Goal: Task Accomplishment & Management: Manage account settings

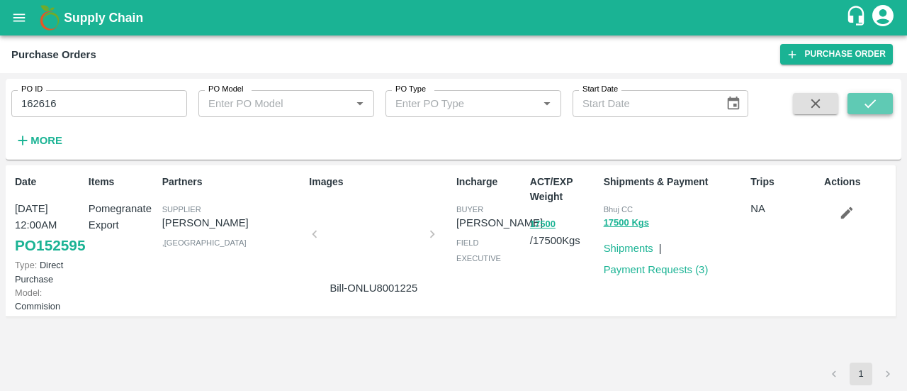
click at [878, 108] on button "submit" at bounding box center [870, 103] width 45 height 21
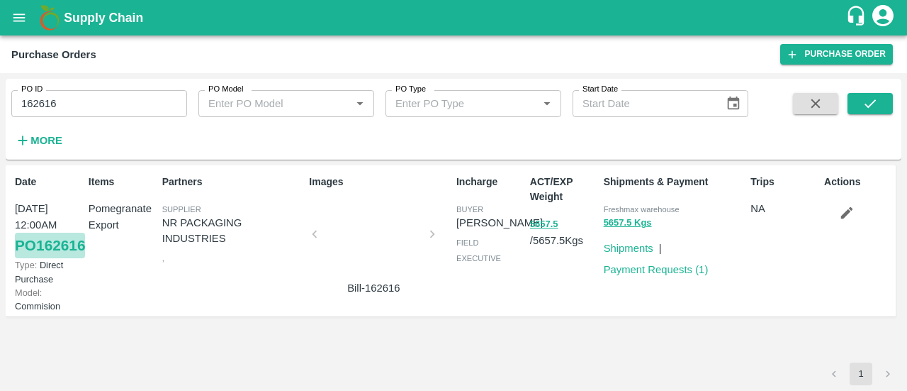
click at [52, 258] on link "PO 162616" at bounding box center [50, 245] width 70 height 26
click at [81, 102] on input "162616" at bounding box center [99, 103] width 176 height 27
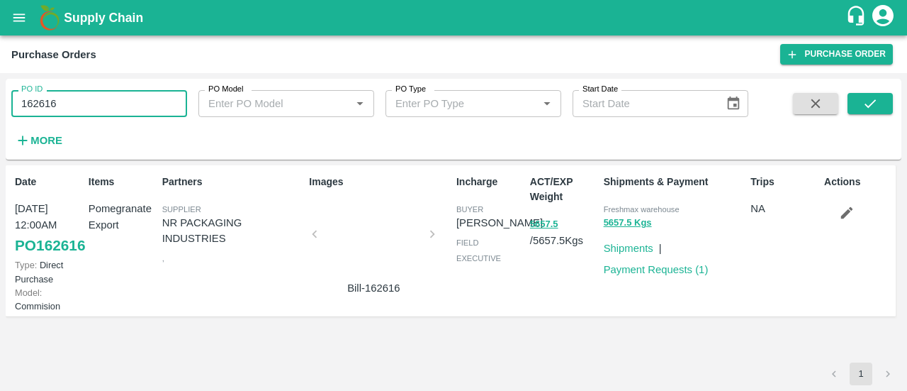
click at [81, 102] on input "162616" at bounding box center [99, 103] width 176 height 27
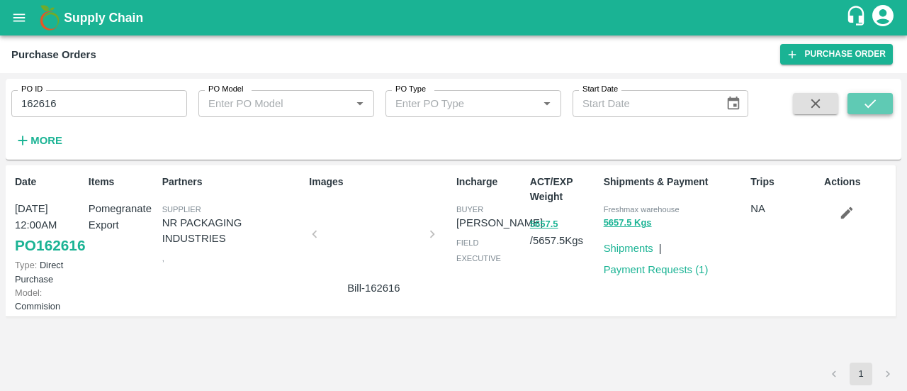
click at [881, 111] on button "submit" at bounding box center [870, 103] width 45 height 21
click at [44, 258] on link "PO 162616" at bounding box center [50, 245] width 70 height 26
click at [23, 103] on input "162616" at bounding box center [99, 103] width 176 height 27
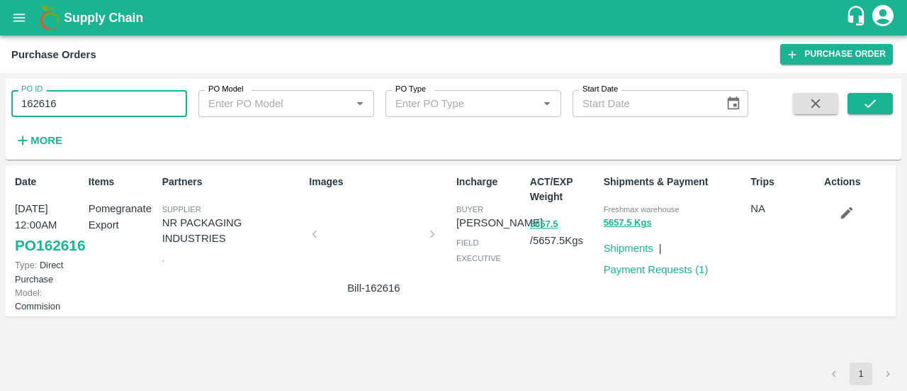
click at [23, 103] on input "162616" at bounding box center [99, 103] width 176 height 27
paste input "text"
type input "162733"
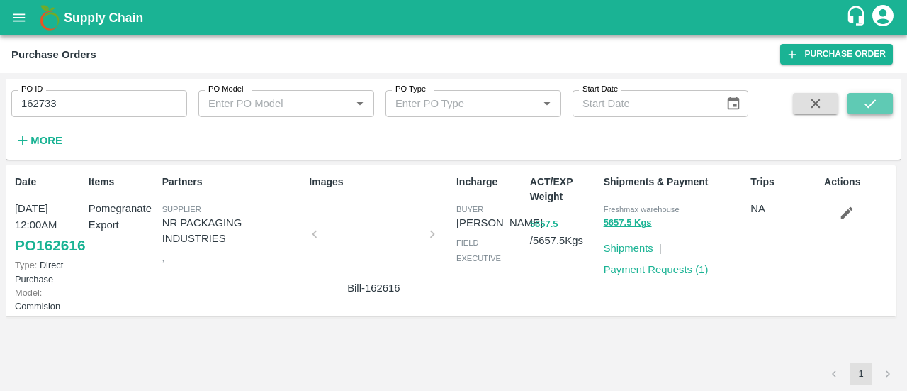
click at [865, 101] on icon "submit" at bounding box center [871, 104] width 16 height 16
click at [55, 258] on link "PO 162733" at bounding box center [50, 245] width 70 height 26
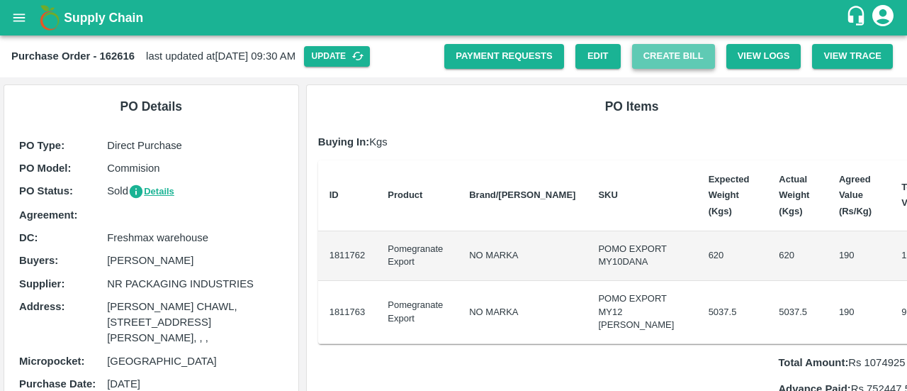
click at [666, 57] on button "Create Bill" at bounding box center [673, 56] width 83 height 25
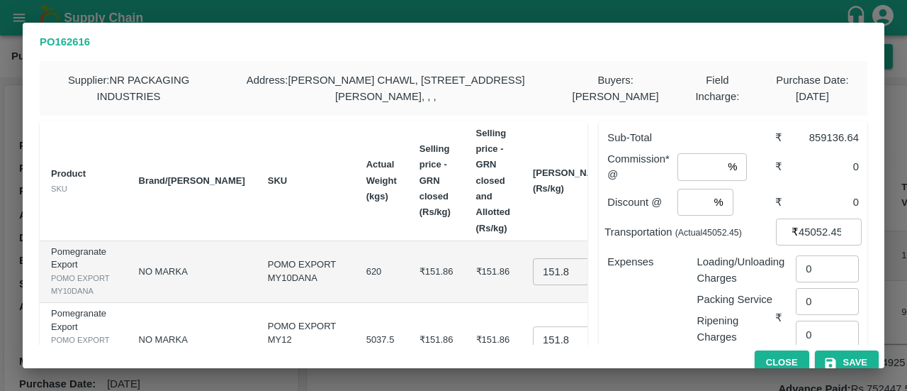
scroll to position [145, 0]
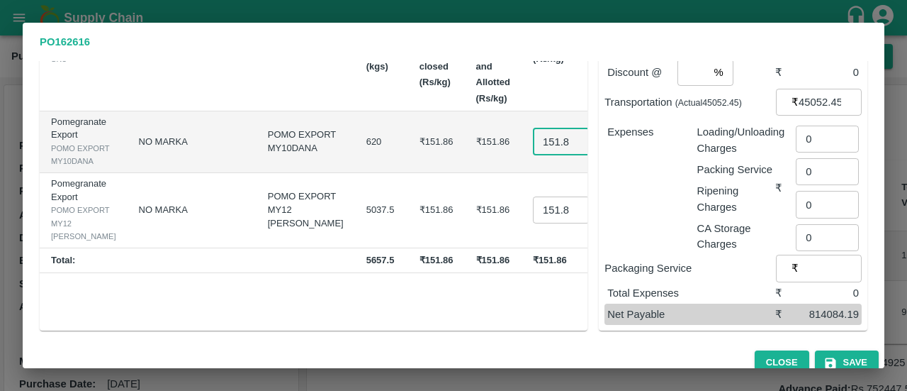
click at [533, 153] on input "151.858" at bounding box center [561, 141] width 57 height 27
type input "130"
type input "133.36923"
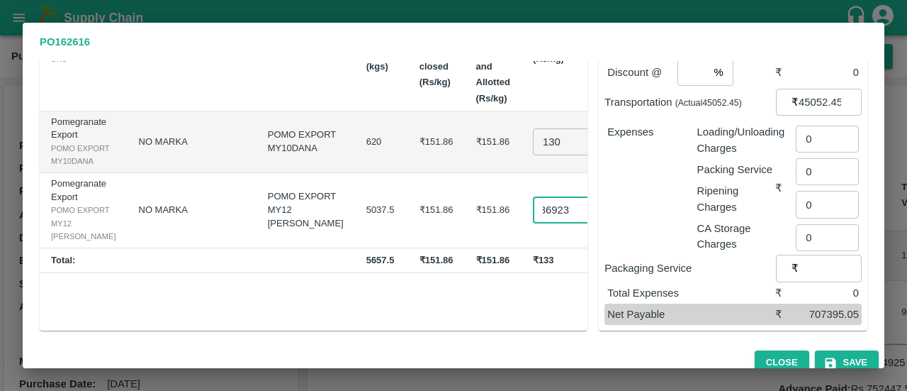
scroll to position [0, 0]
click at [530, 314] on div "Product SKU Brand/Marka SKU Actual Weight (kgs) Selling price - GRN closed (Rs/…" at bounding box center [314, 160] width 548 height 339
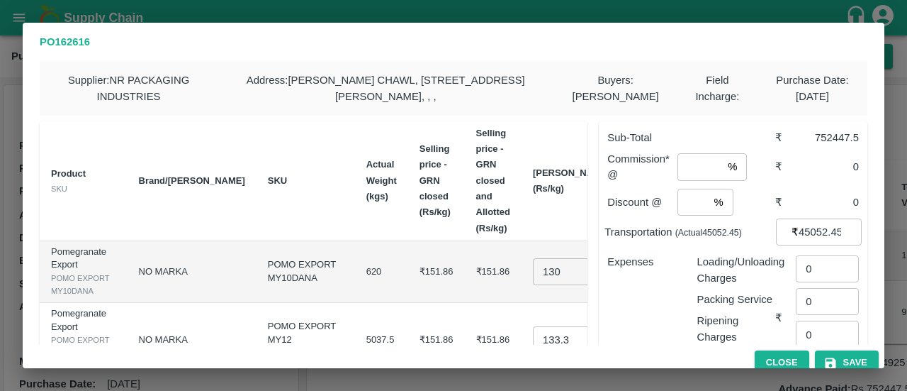
click at [786, 245] on div "₹ 45052.45 ​" at bounding box center [819, 231] width 86 height 27
click at [799, 245] on input "45052.45" at bounding box center [830, 231] width 63 height 27
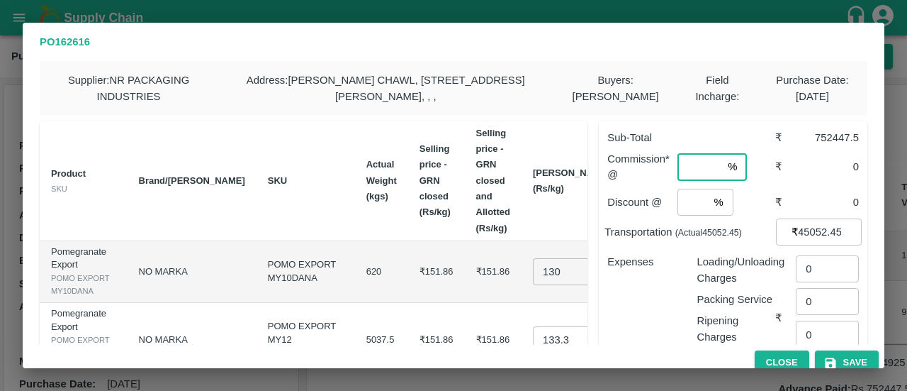
scroll to position [0, 0]
click at [678, 180] on input "number" at bounding box center [700, 166] width 45 height 27
type input "0.0000001"
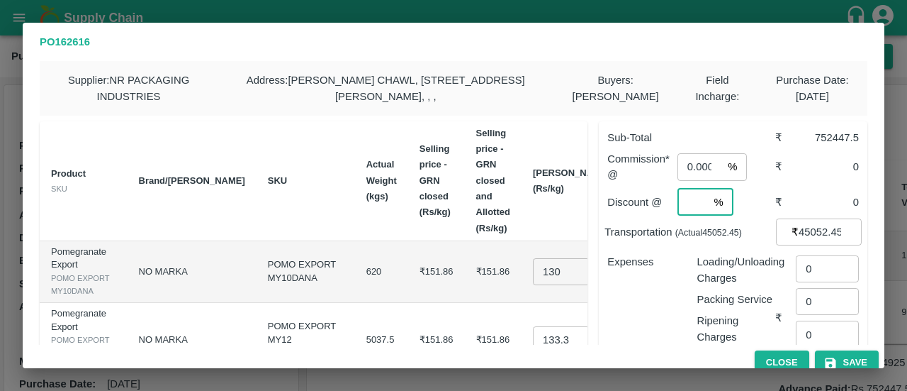
click at [684, 215] on input "number" at bounding box center [693, 202] width 31 height 27
type input "0"
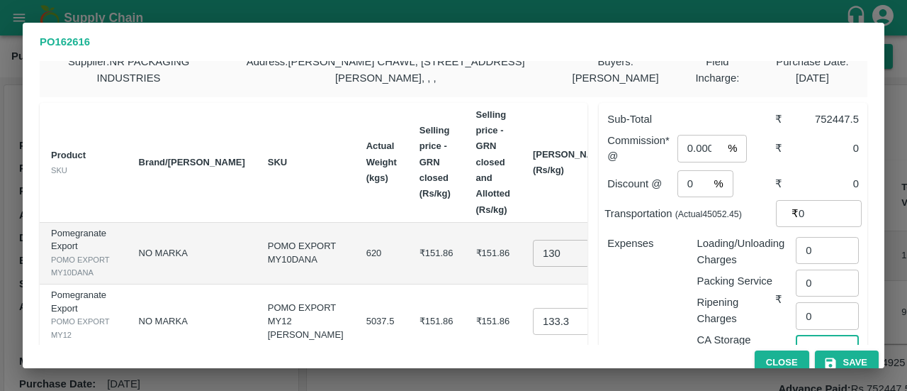
scroll to position [145, 0]
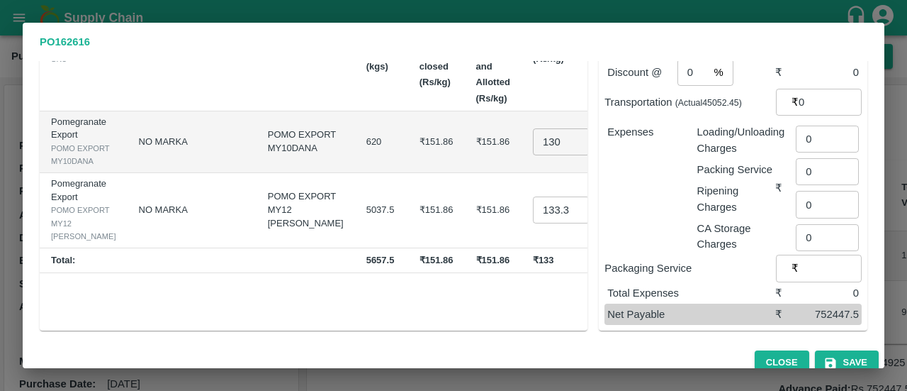
click at [663, 274] on p "Packaging Service" at bounding box center [691, 268] width 172 height 16
click at [824, 357] on icon "button" at bounding box center [831, 363] width 14 height 14
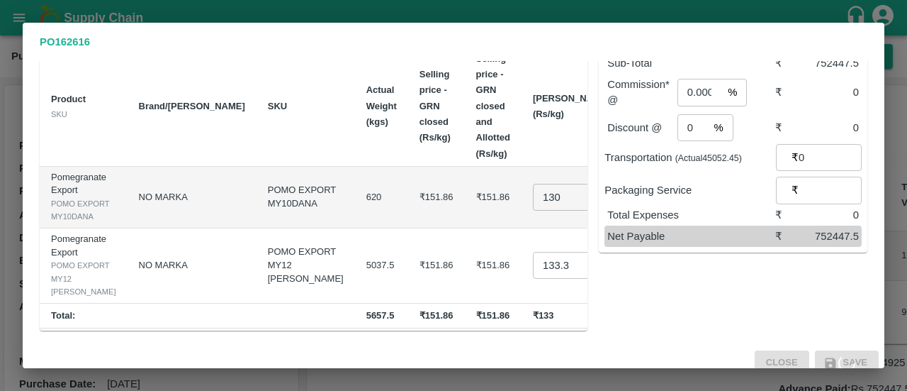
scroll to position [100, 0]
click at [847, 357] on button "Save" at bounding box center [847, 362] width 64 height 25
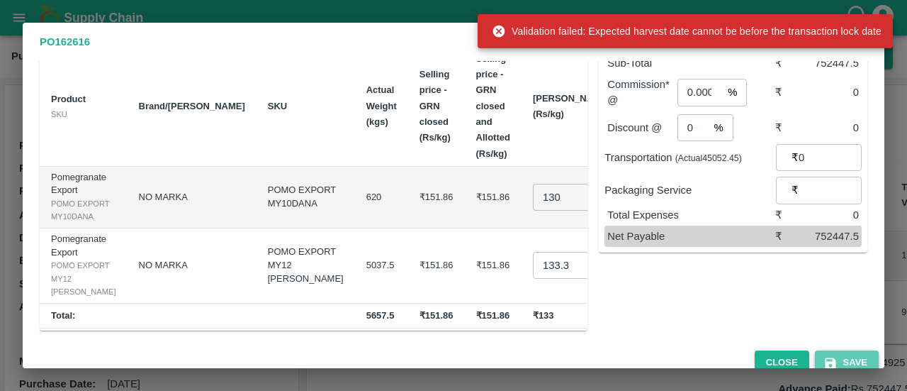
click at [847, 357] on button "Save" at bounding box center [847, 362] width 64 height 25
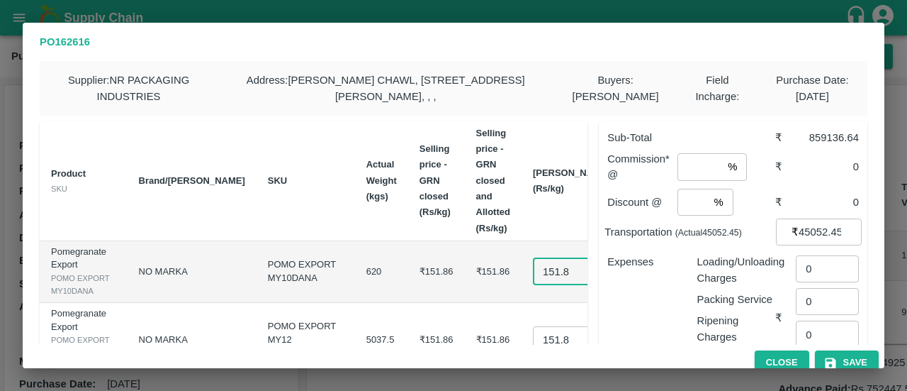
click at [533, 285] on input "151.858" at bounding box center [561, 271] width 57 height 27
type input "130"
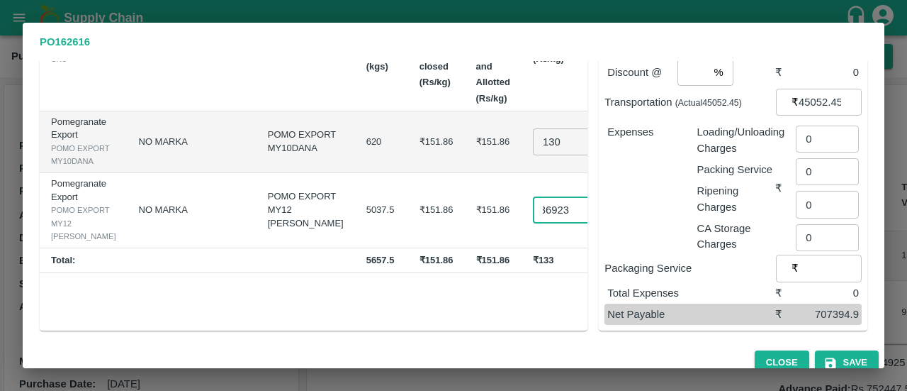
scroll to position [0, 30]
type input "133.36923"
click at [561, 308] on div "Product SKU Brand/Marka SKU Actual Weight (kgs) Selling price - GRN closed (Rs/…" at bounding box center [314, 160] width 548 height 339
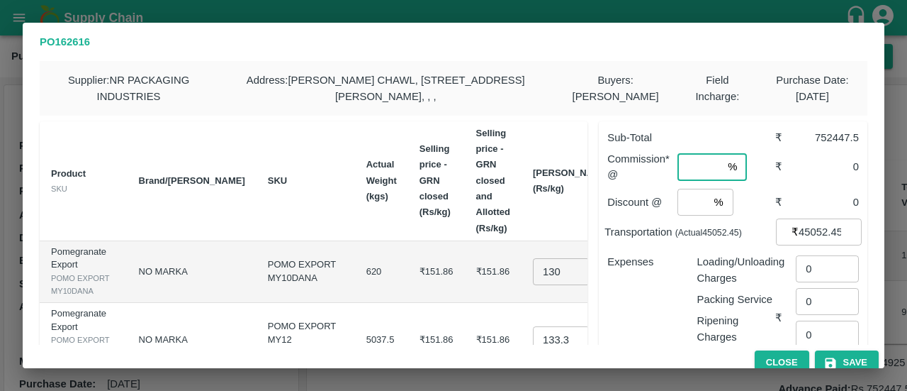
click at [685, 180] on input "number" at bounding box center [700, 166] width 45 height 27
type input "0.000001"
type input "0"
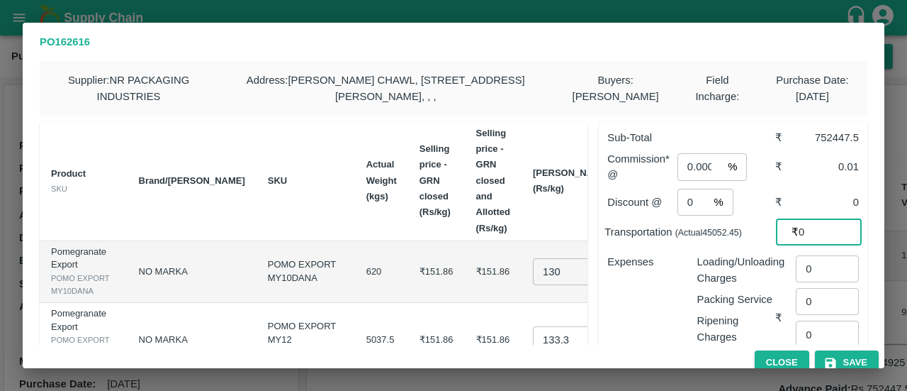
type input "0"
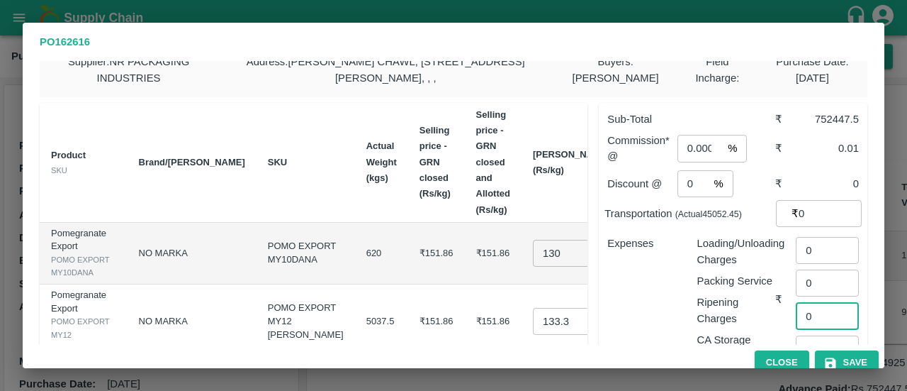
scroll to position [145, 0]
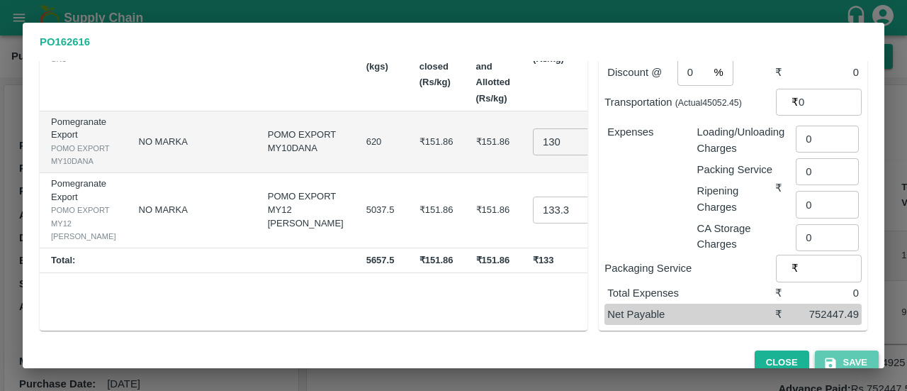
click at [824, 359] on icon "button" at bounding box center [831, 363] width 14 height 14
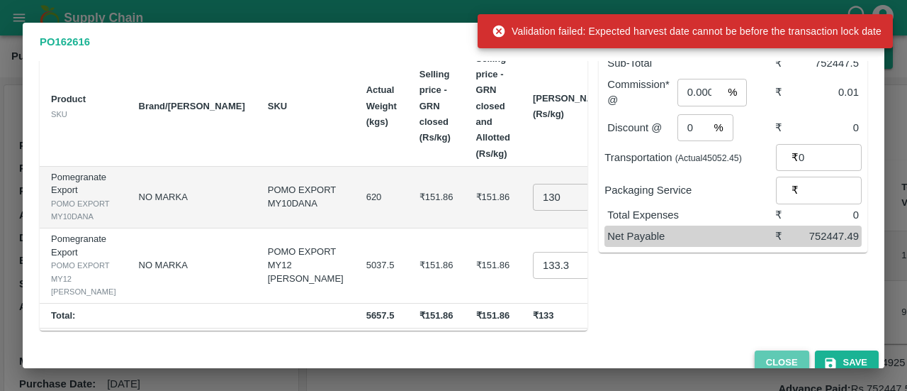
click at [778, 351] on button "Close" at bounding box center [782, 362] width 55 height 25
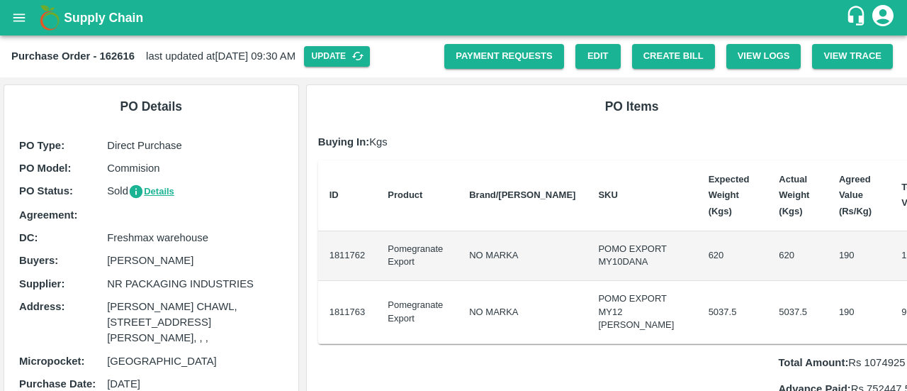
click at [870, 27] on icon "account of current user" at bounding box center [883, 16] width 26 height 26
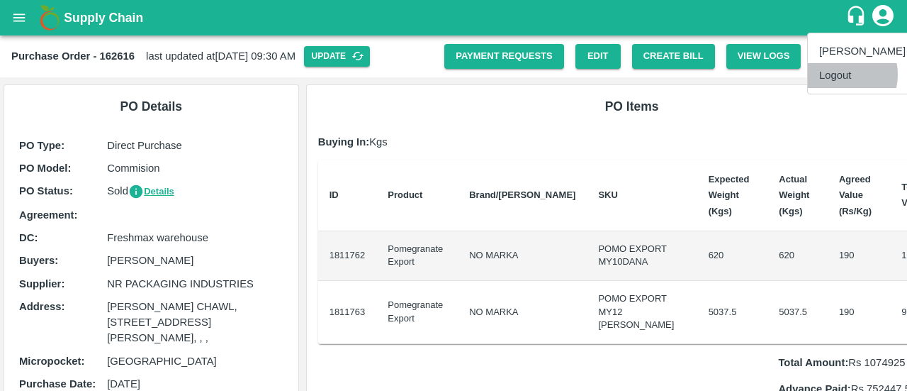
click at [835, 74] on li "Logout" at bounding box center [862, 75] width 109 height 24
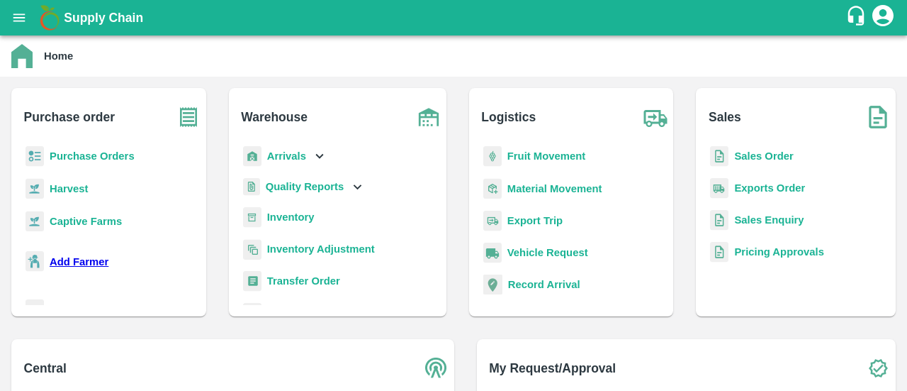
click at [77, 155] on b "Purchase Orders" at bounding box center [92, 155] width 85 height 11
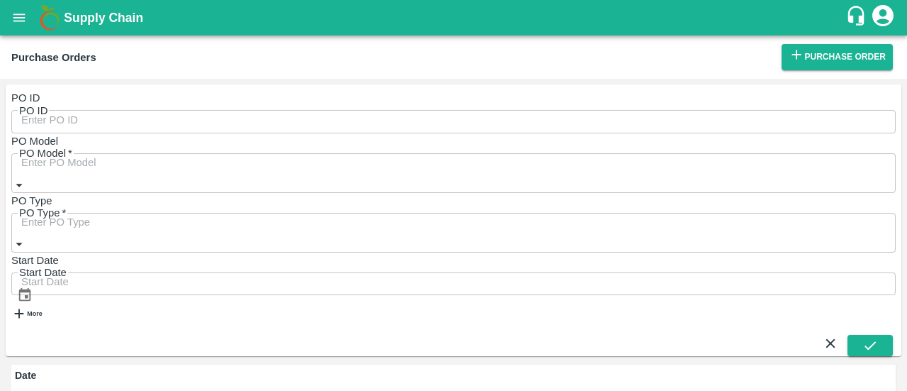
click at [106, 106] on input "PO ID" at bounding box center [463, 119] width 904 height 27
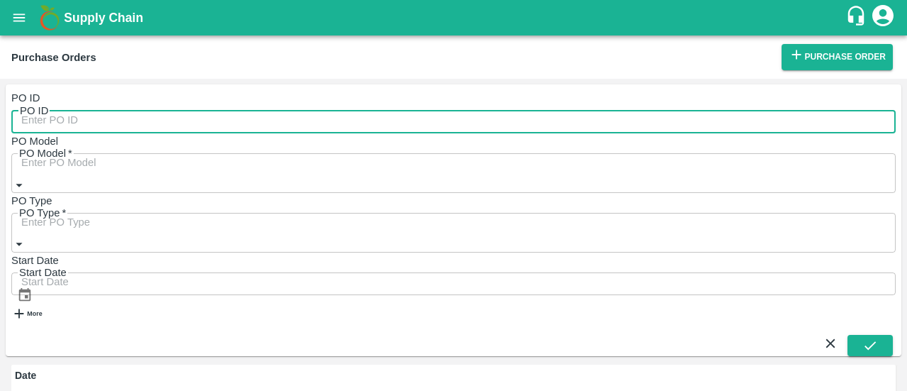
paste input "162616"
type input "162616"
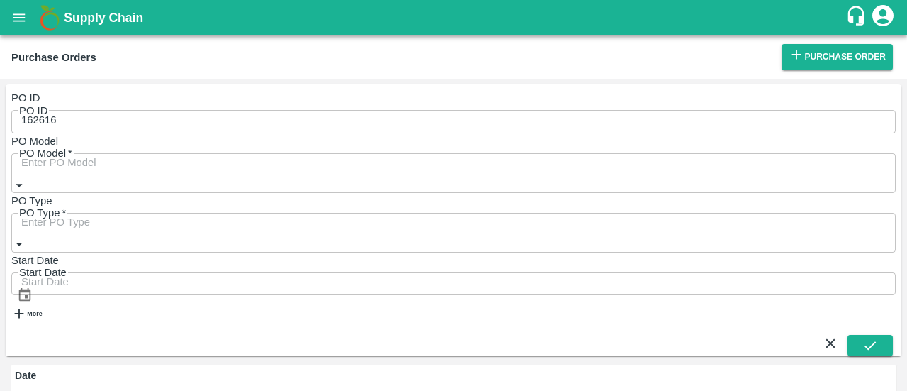
click at [880, 92] on div "PO ID 162616 PO ID PO Model PO Model   * PO Type PO Type   * Start Date Start D…" at bounding box center [454, 219] width 896 height 271
click at [878, 337] on icon "submit" at bounding box center [871, 345] width 16 height 16
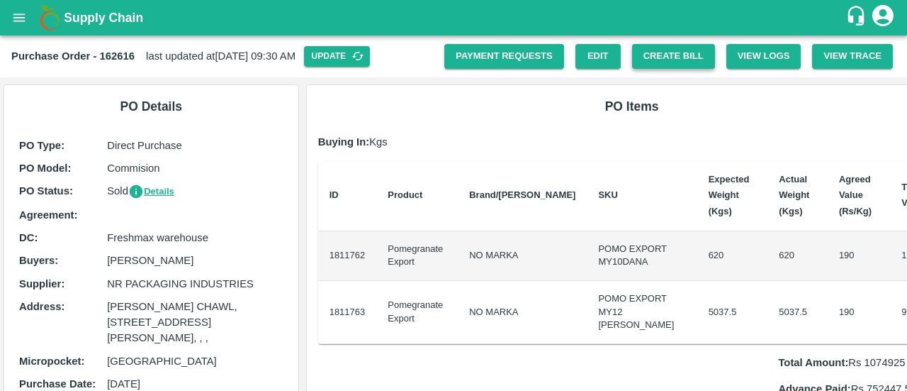
click at [656, 47] on button "Create Bill" at bounding box center [673, 56] width 83 height 25
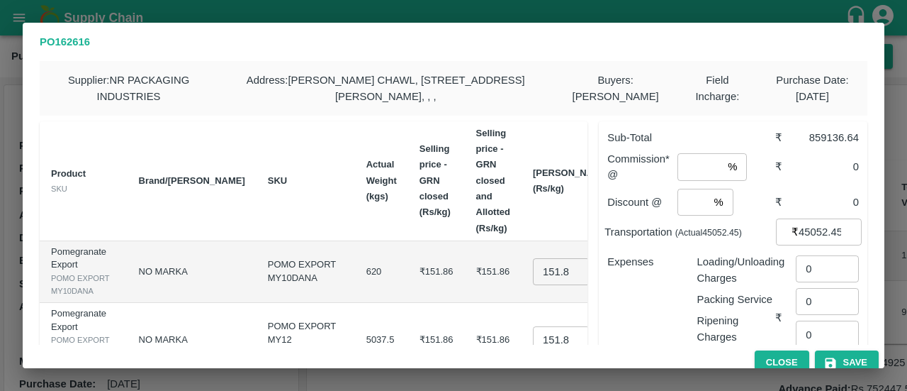
click at [533, 285] on input "151.858" at bounding box center [561, 271] width 57 height 27
type input "130"
type input "133.36923"
click at [694, 176] on input "number" at bounding box center [700, 166] width 45 height 27
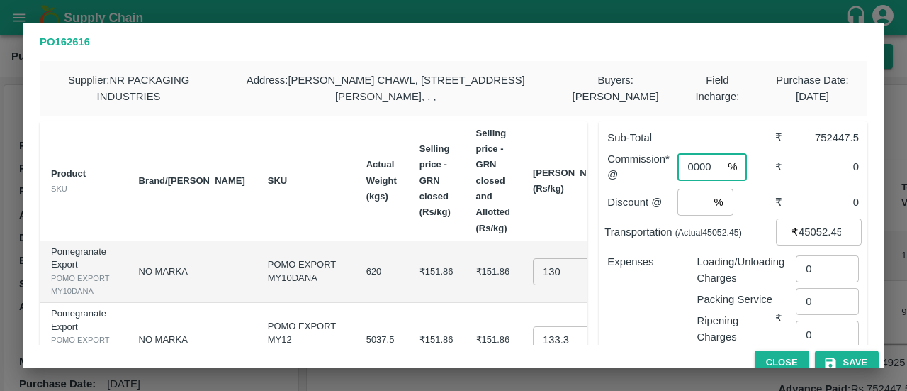
scroll to position [0, 20]
type input "0.000001"
type input "0"
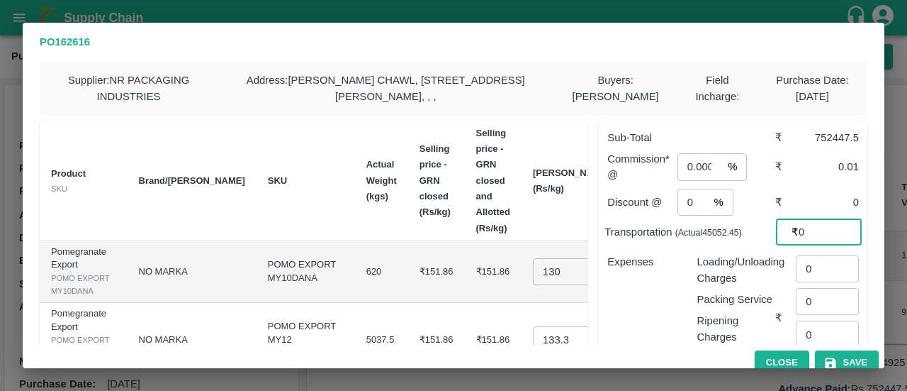
type input "0"
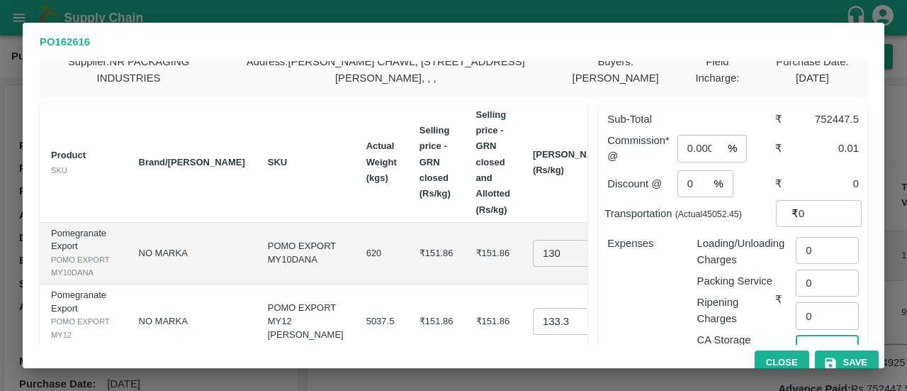
scroll to position [145, 0]
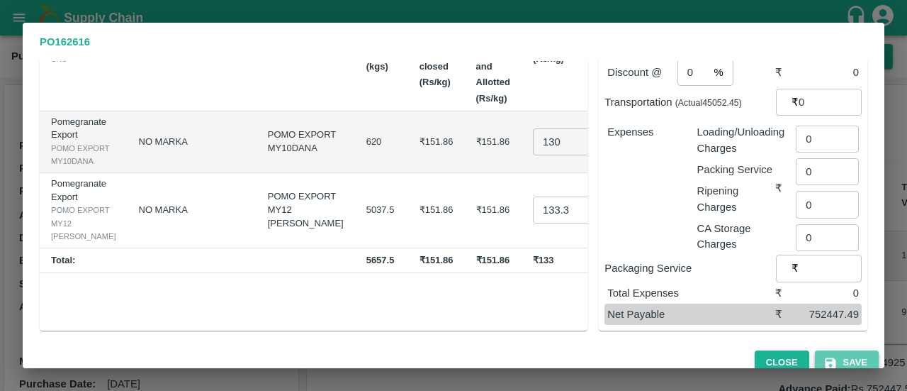
click at [827, 359] on icon "button" at bounding box center [831, 363] width 14 height 14
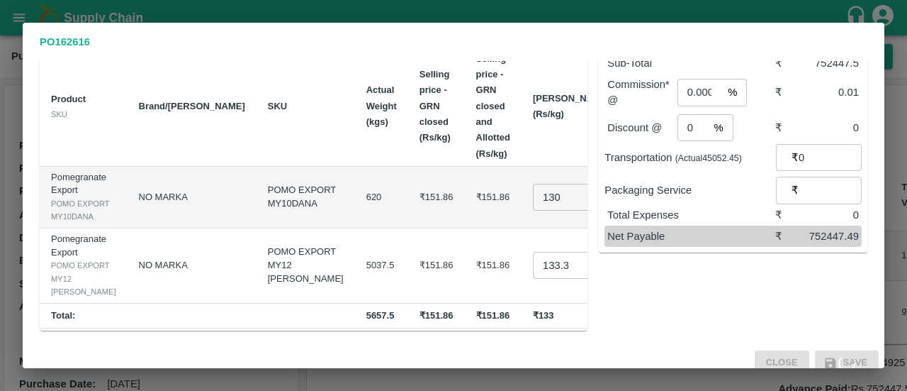
scroll to position [100, 0]
click at [827, 359] on icon "button" at bounding box center [831, 363] width 14 height 14
click at [831, 358] on icon "button" at bounding box center [830, 362] width 11 height 11
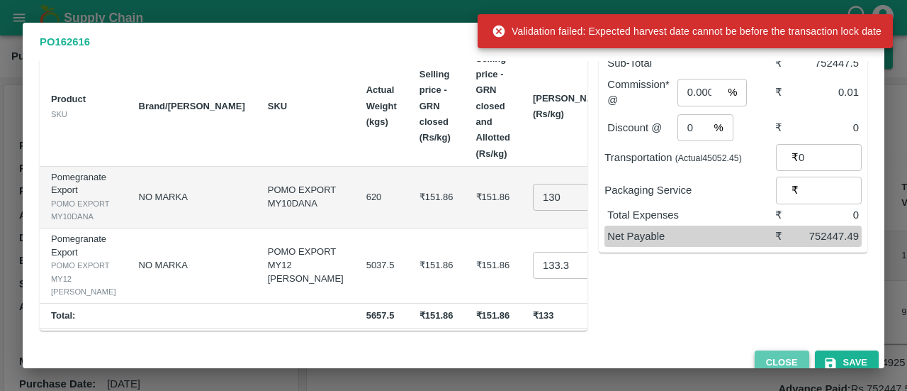
click at [804, 360] on button "Close" at bounding box center [782, 362] width 55 height 25
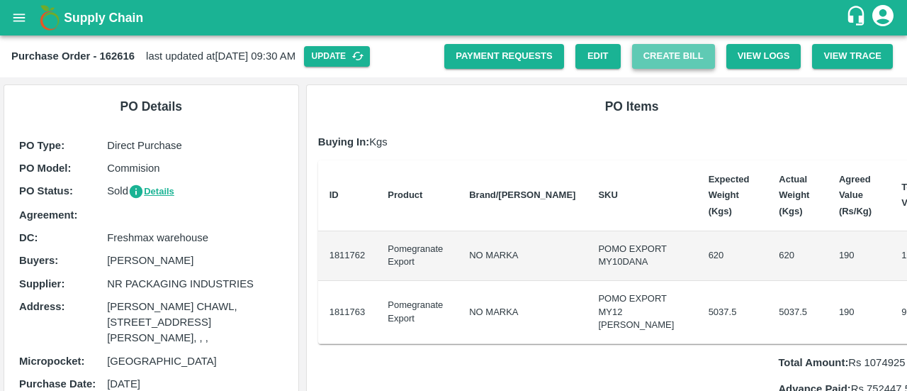
click at [664, 52] on button "Create Bill" at bounding box center [673, 56] width 83 height 25
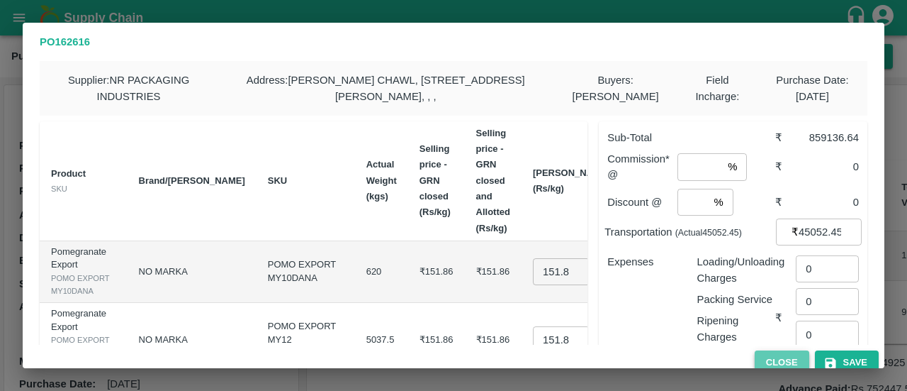
click at [773, 358] on button "Close" at bounding box center [782, 362] width 55 height 25
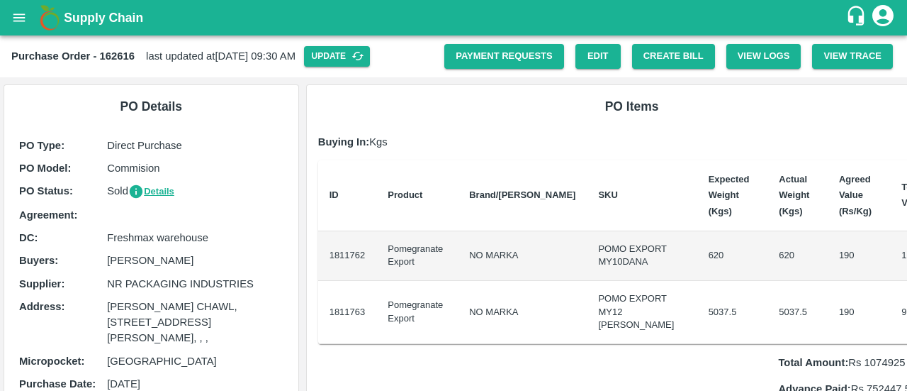
click at [876, 13] on icon "account of current user" at bounding box center [883, 15] width 21 height 21
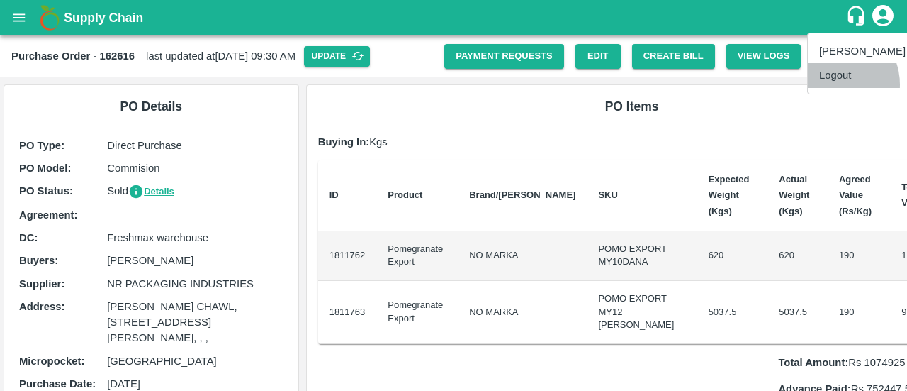
click at [832, 84] on li "Logout" at bounding box center [862, 75] width 109 height 24
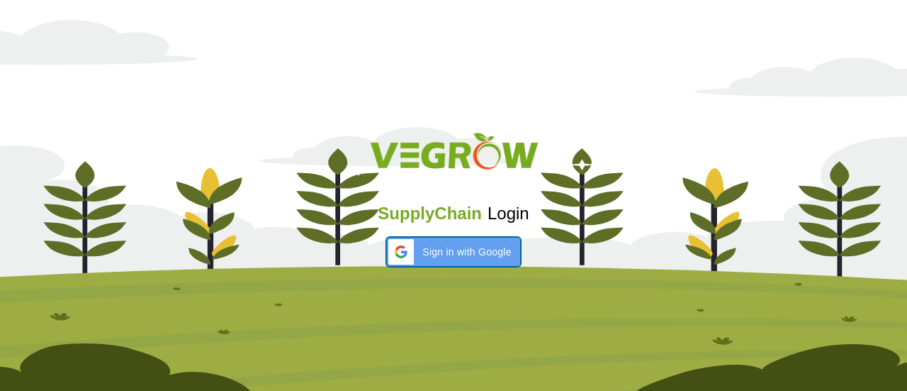
click at [425, 252] on span "Sign in with Google" at bounding box center [466, 252] width 89 height 15
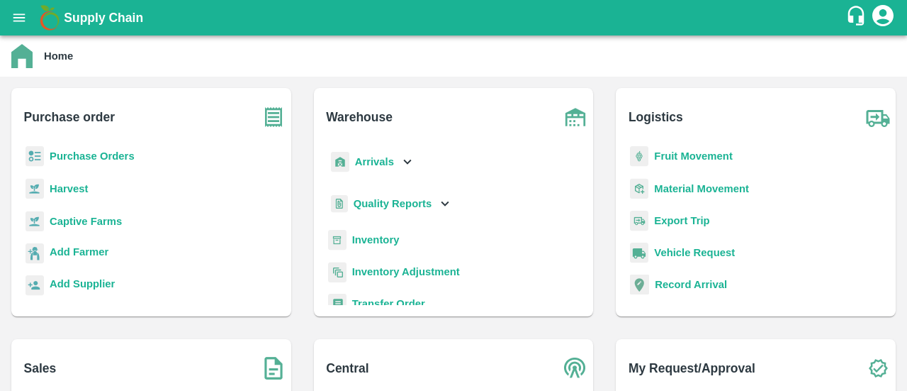
click at [86, 159] on b "Purchase Orders" at bounding box center [92, 155] width 85 height 11
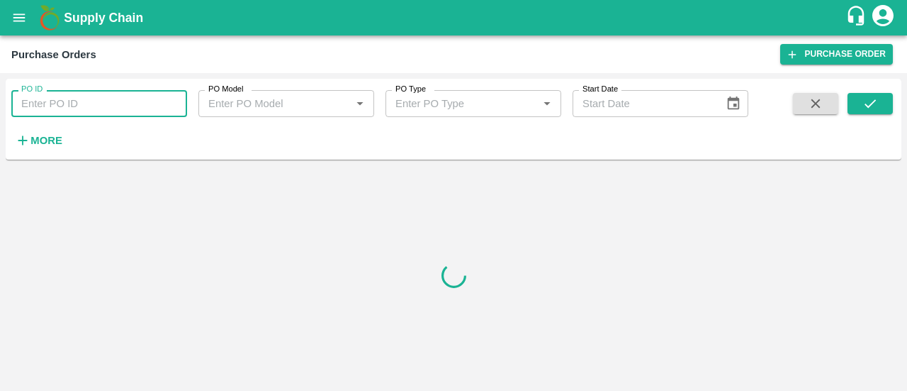
click at [105, 113] on input "PO ID" at bounding box center [99, 103] width 176 height 27
paste input "162616"
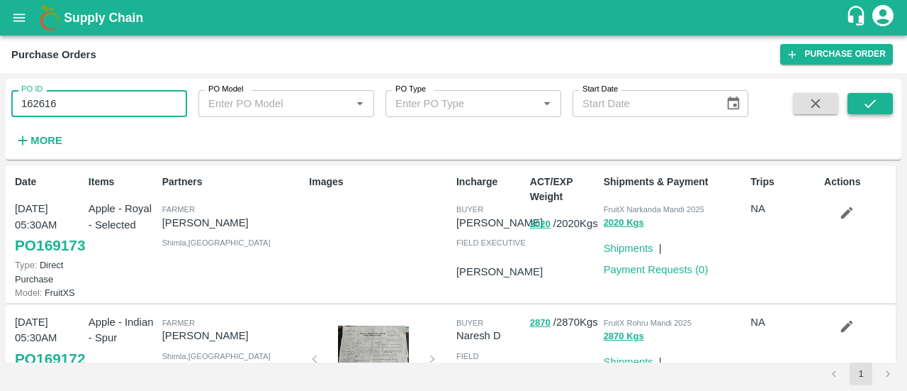
type input "162616"
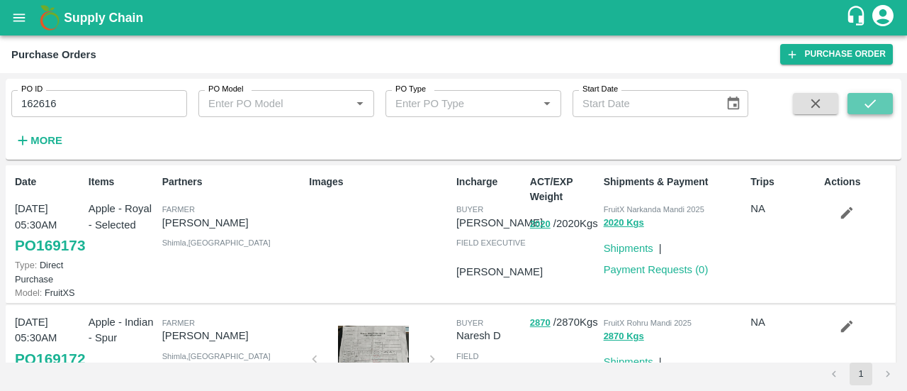
click at [853, 107] on button "submit" at bounding box center [870, 103] width 45 height 21
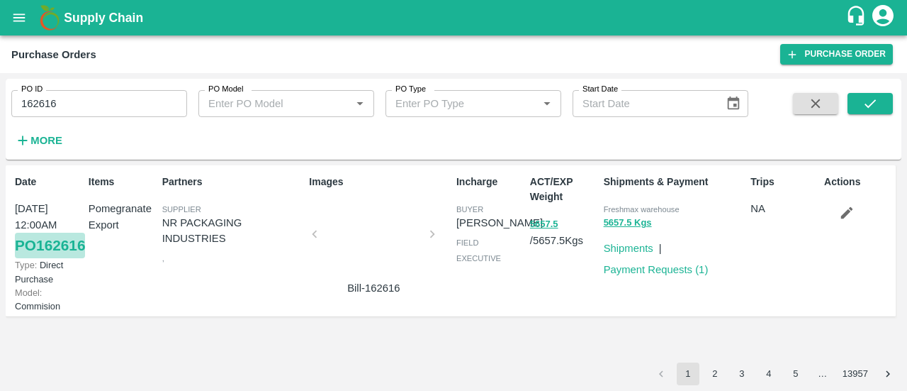
click at [45, 258] on link "PO 162616" at bounding box center [50, 245] width 70 height 26
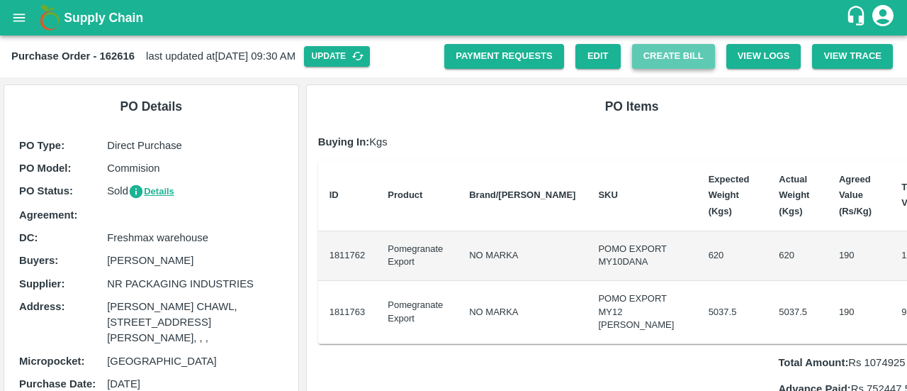
click at [642, 54] on button "Create Bill" at bounding box center [673, 56] width 83 height 25
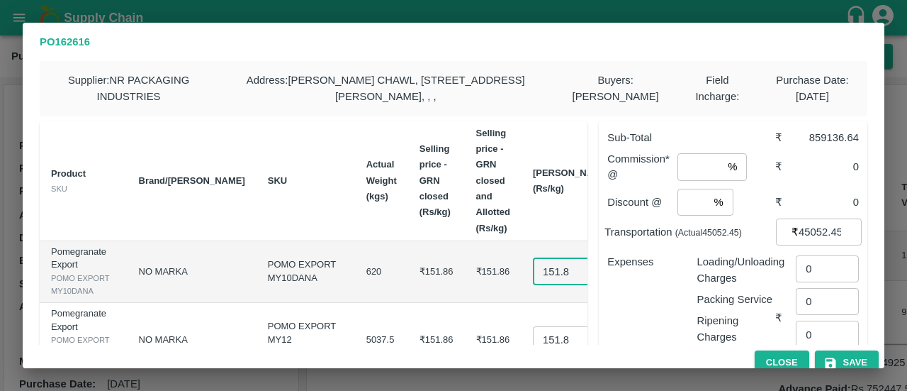
click at [533, 285] on input "151.858" at bounding box center [561, 271] width 57 height 27
type input "130"
type input "133.36923"
drag, startPoint x: 689, startPoint y: 197, endPoint x: 689, endPoint y: 183, distance: 14.2
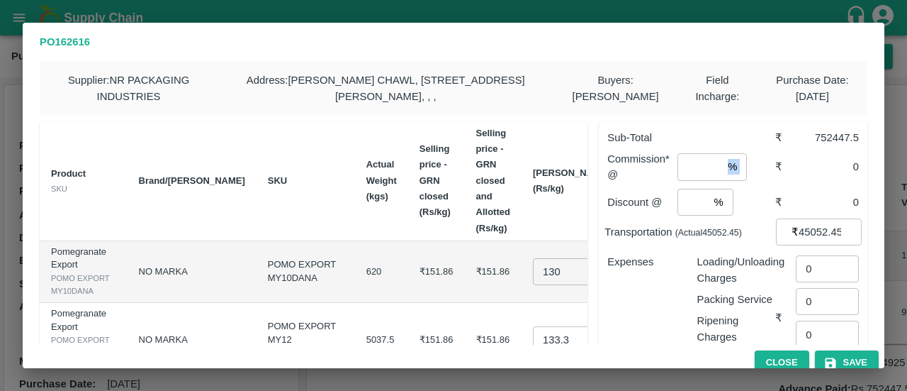
click at [689, 183] on div "Commission* @ % ​" at bounding box center [690, 167] width 167 height 32
click at [689, 180] on input "number" at bounding box center [700, 166] width 45 height 27
type input "0.00001"
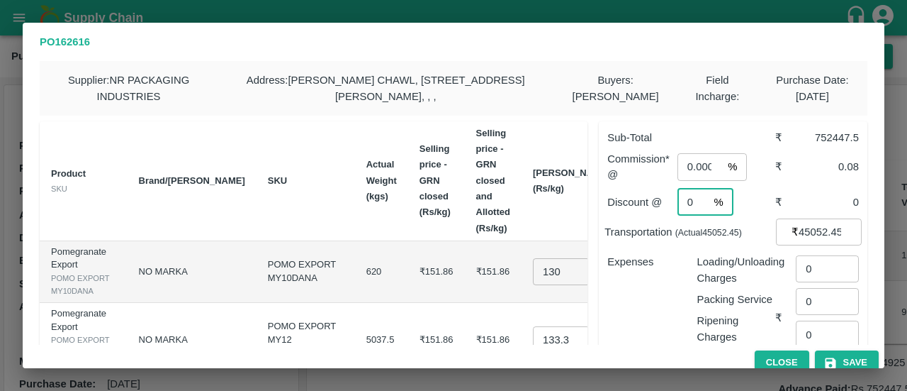
type input "0"
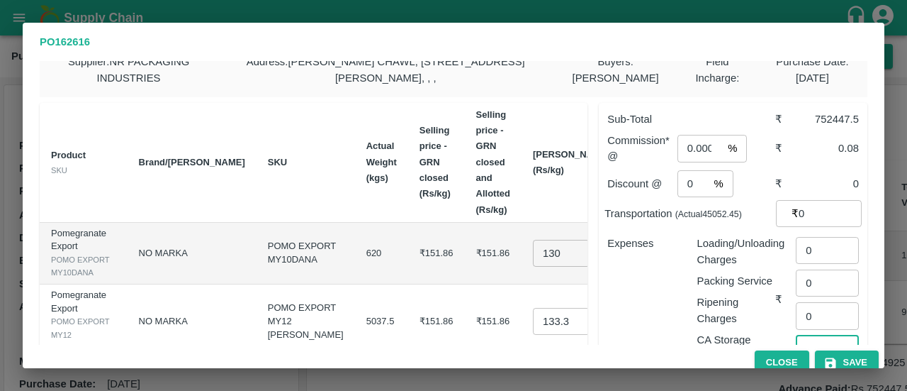
scroll to position [145, 0]
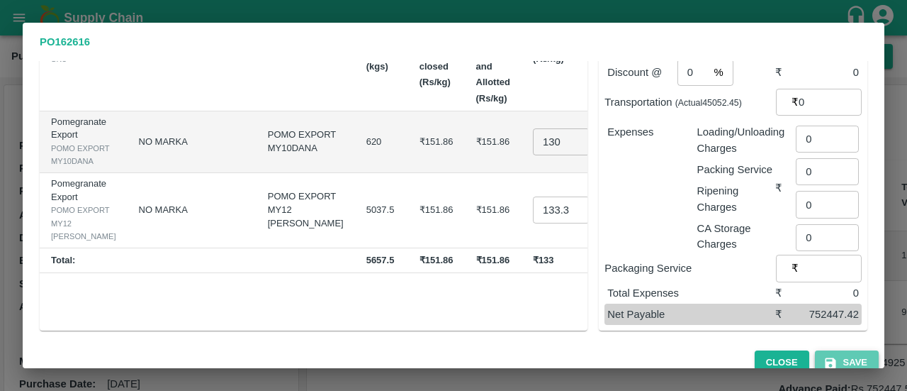
click at [844, 362] on button "Save" at bounding box center [847, 362] width 64 height 25
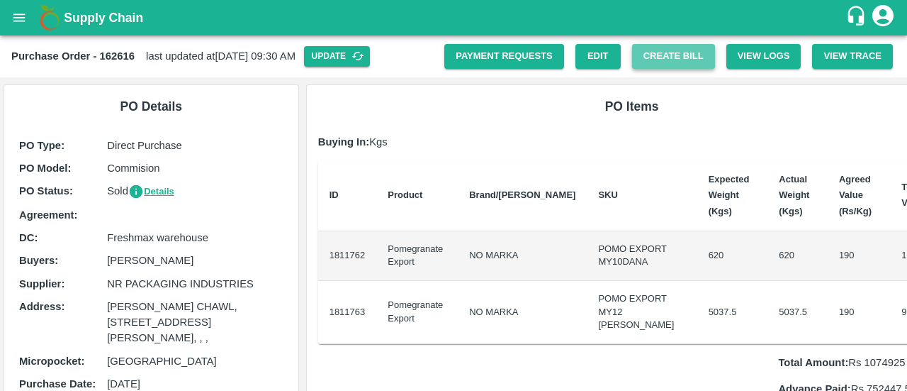
click at [684, 49] on button "Create Bill" at bounding box center [673, 56] width 83 height 25
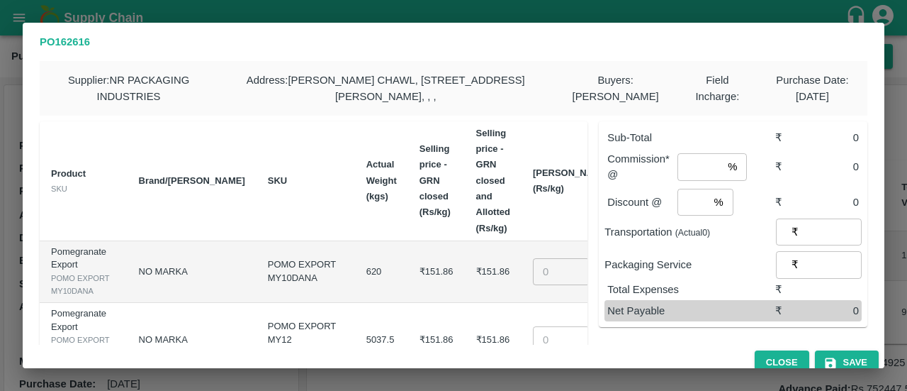
type input "151.858"
type input "45052.45"
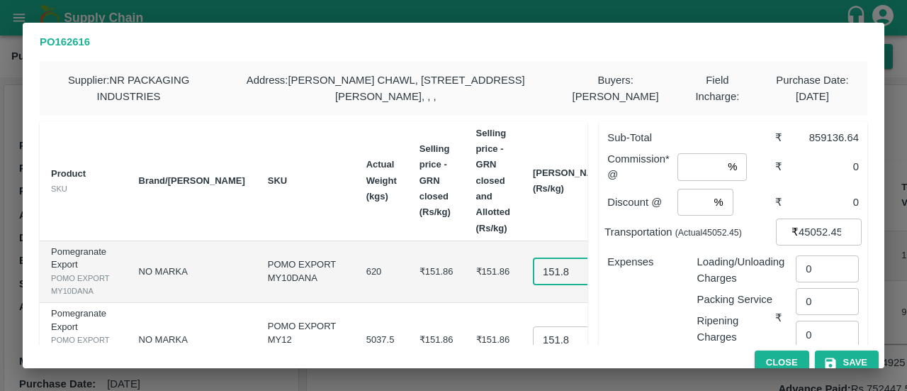
click at [533, 285] on input "151.858" at bounding box center [561, 271] width 57 height 27
type input "130"
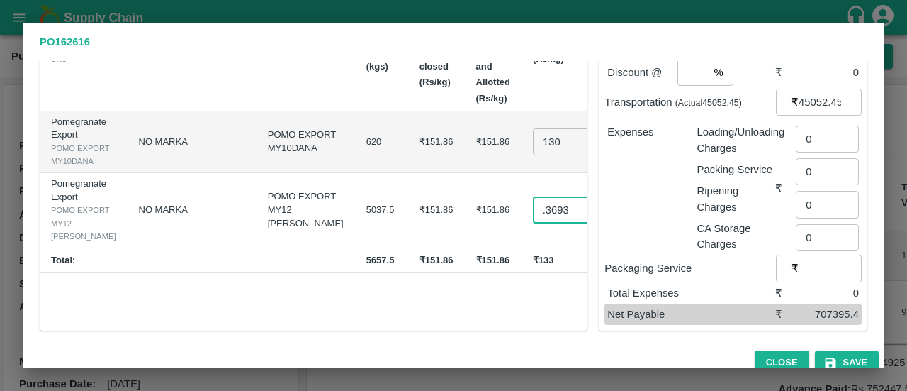
scroll to position [0, 24]
type input "133.3693"
click at [527, 317] on div "Product SKU Brand/Marka SKU Actual Weight (kgs) Selling price - GRN closed (Rs/…" at bounding box center [314, 160] width 548 height 339
click at [526, 315] on div "Product SKU Brand/Marka SKU Actual Weight (kgs) Selling price - GRN closed (Rs/…" at bounding box center [314, 160] width 548 height 339
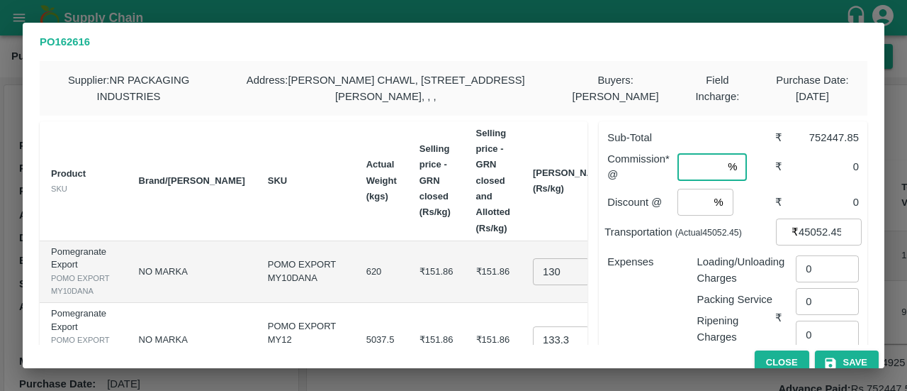
click at [685, 180] on input "number" at bounding box center [700, 166] width 45 height 27
type input "0.00001"
type input "0"
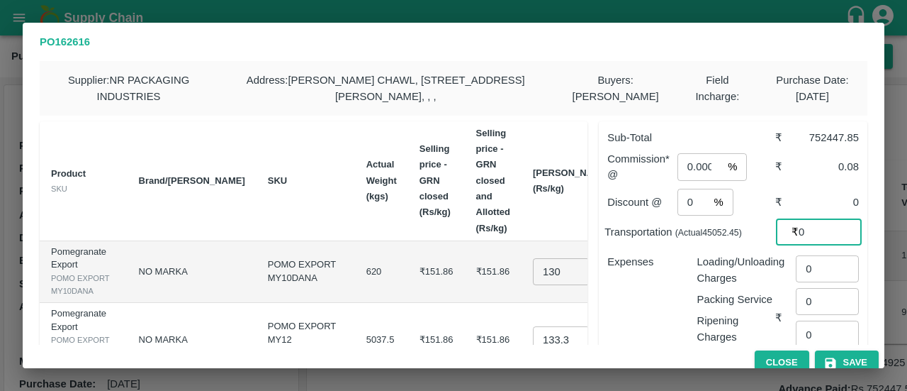
type input "0"
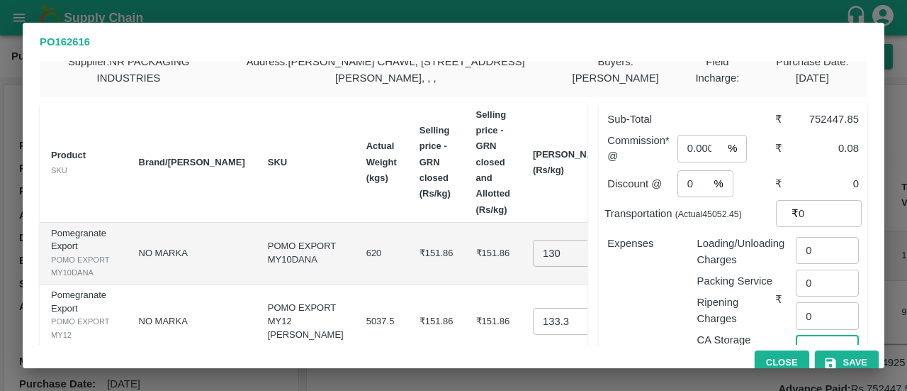
scroll to position [145, 0]
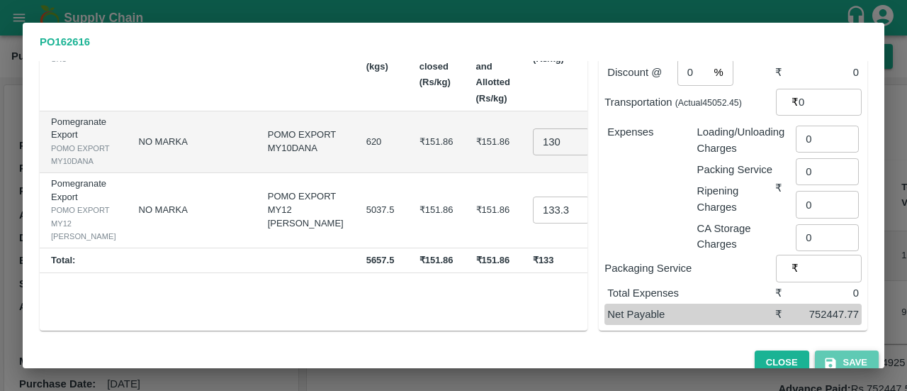
click at [844, 355] on button "Save" at bounding box center [847, 362] width 64 height 25
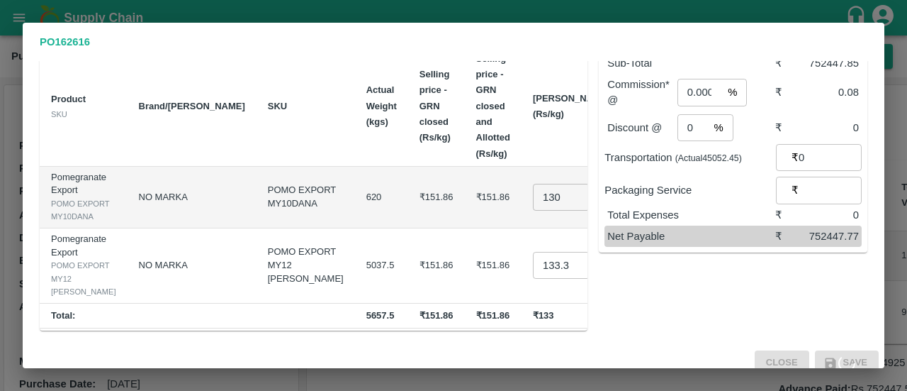
scroll to position [100, 0]
click at [844, 355] on button "Save" at bounding box center [847, 362] width 64 height 25
click at [853, 351] on button "Save" at bounding box center [847, 362] width 64 height 25
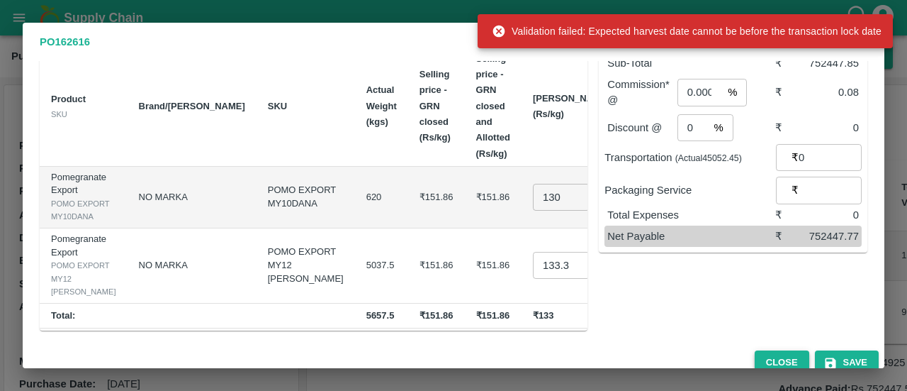
click at [797, 356] on button "Close" at bounding box center [782, 362] width 55 height 25
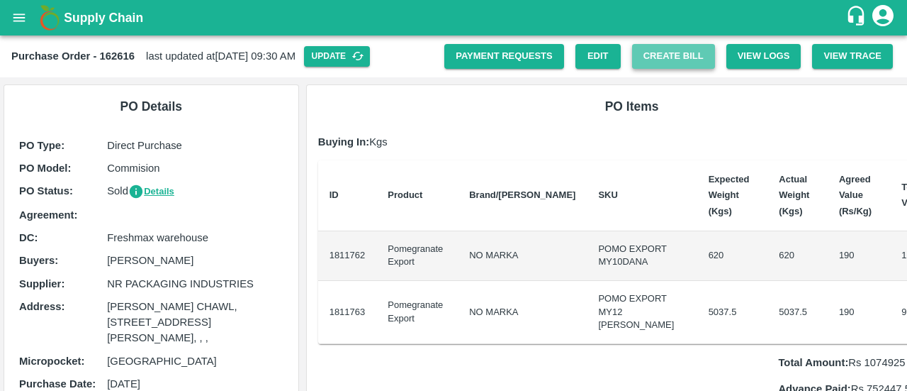
click at [685, 66] on button "Create Bill" at bounding box center [673, 56] width 83 height 25
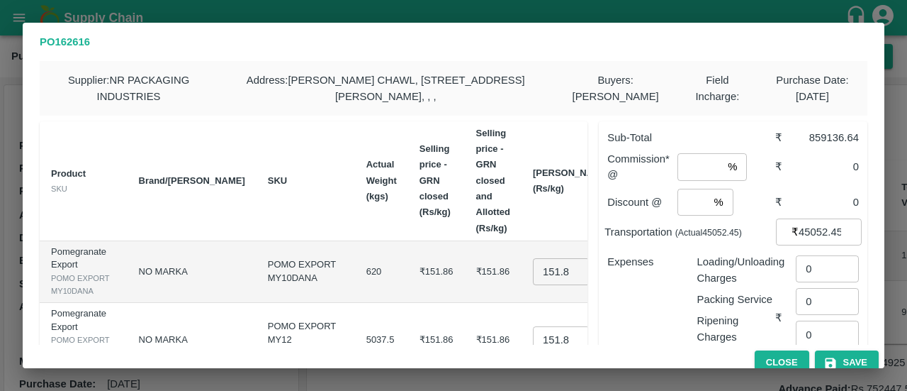
click at [533, 285] on input "151.858" at bounding box center [561, 271] width 57 height 27
type input "130"
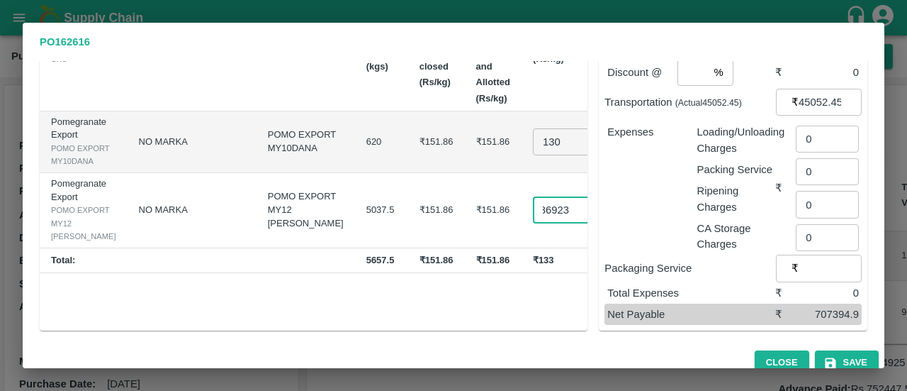
scroll to position [0, 30]
type input "133.36923"
click at [543, 334] on div "Supplier : NR PACKAGING INDUSTRIES Address : [PERSON_NAME][STREET_ADDRESS][PERS…" at bounding box center [454, 203] width 862 height 284
click at [556, 323] on div "Product SKU Brand/Marka SKU Actual Weight (kgs) Selling price - GRN closed (Rs/…" at bounding box center [314, 160] width 548 height 339
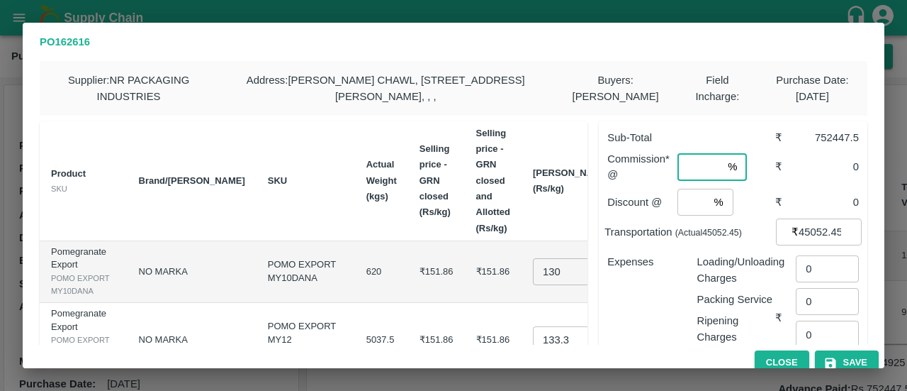
click at [686, 180] on input "number" at bounding box center [700, 166] width 45 height 27
type input "0.00001"
type input "0"
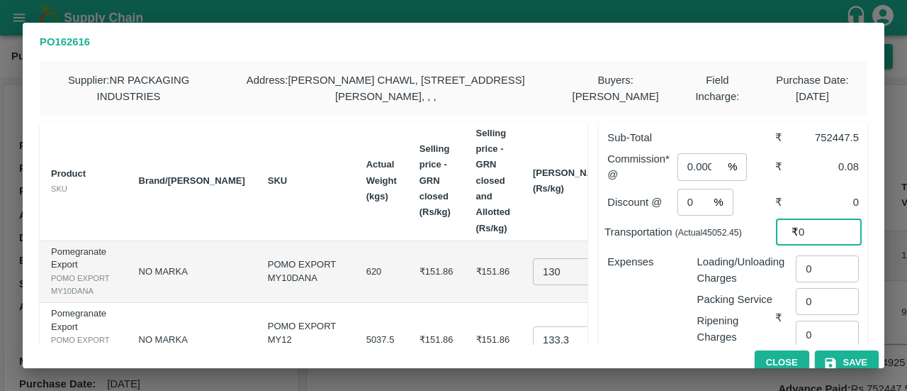
type input "0"
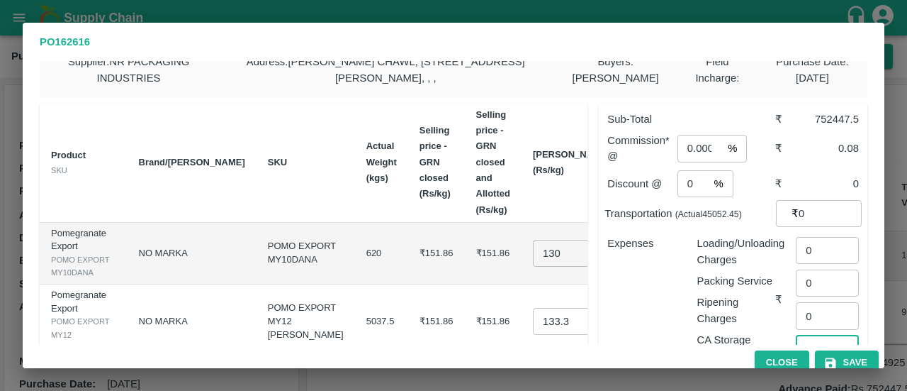
scroll to position [145, 0]
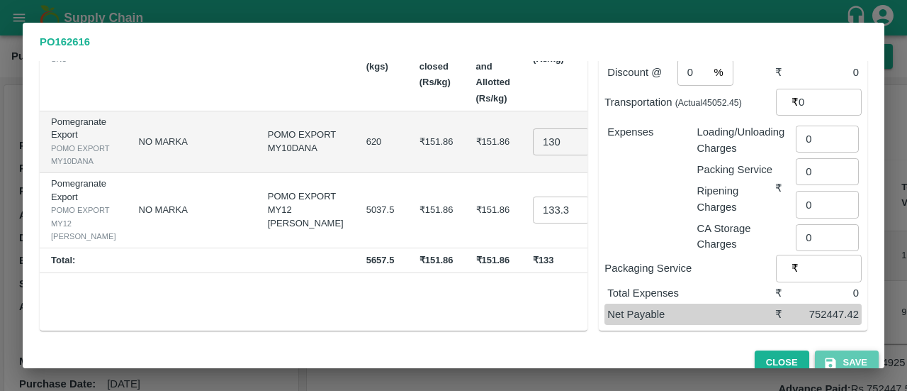
click at [834, 358] on icon "button" at bounding box center [831, 363] width 14 height 14
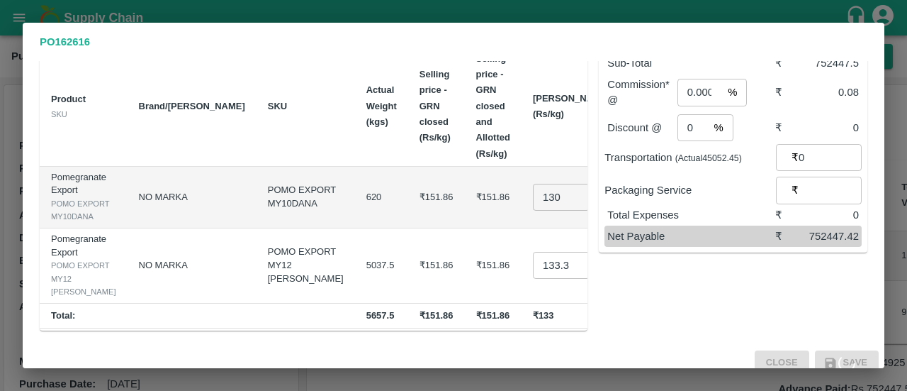
scroll to position [0, 0]
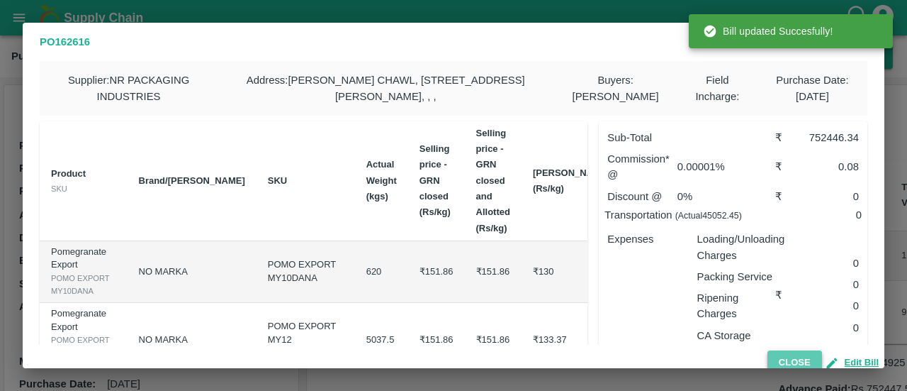
click at [802, 359] on button "Close" at bounding box center [795, 362] width 55 height 25
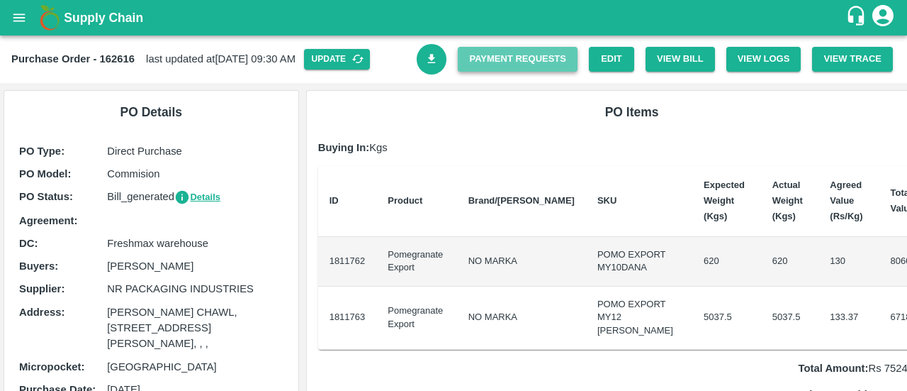
click at [505, 67] on link "Payment Requests" at bounding box center [518, 59] width 120 height 25
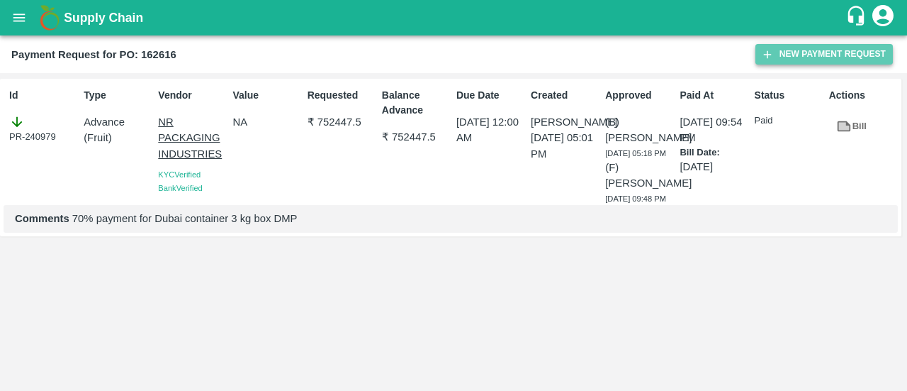
click at [801, 52] on button "New Payment Request" at bounding box center [825, 54] width 138 height 21
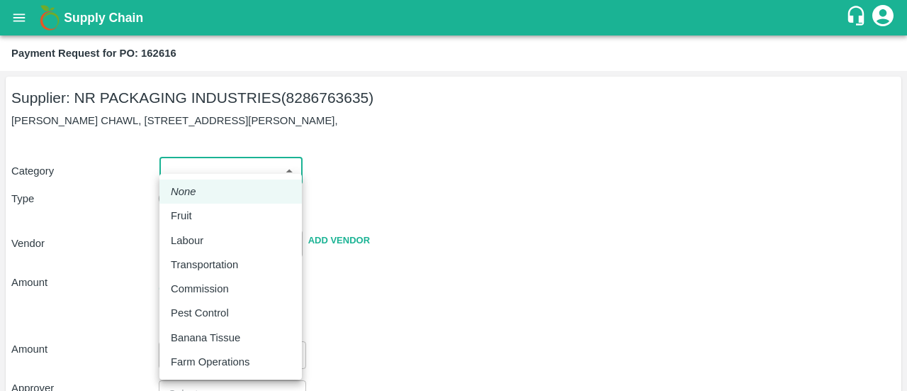
click at [216, 171] on body "Supply Chain Payment Request for PO: 162616 Supplier: NR PACKAGING INDUSTRIES (…" at bounding box center [453, 195] width 907 height 391
click at [201, 211] on div "Fruit" at bounding box center [231, 216] width 120 height 16
type input "1"
type input "NR PACKAGING INDUSTRIES - 8286763635(Supplier)"
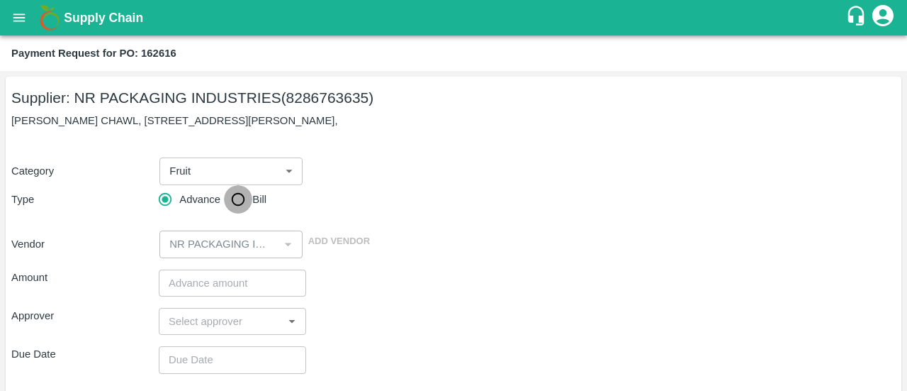
click at [230, 202] on input "Bill" at bounding box center [238, 199] width 28 height 28
radio input "true"
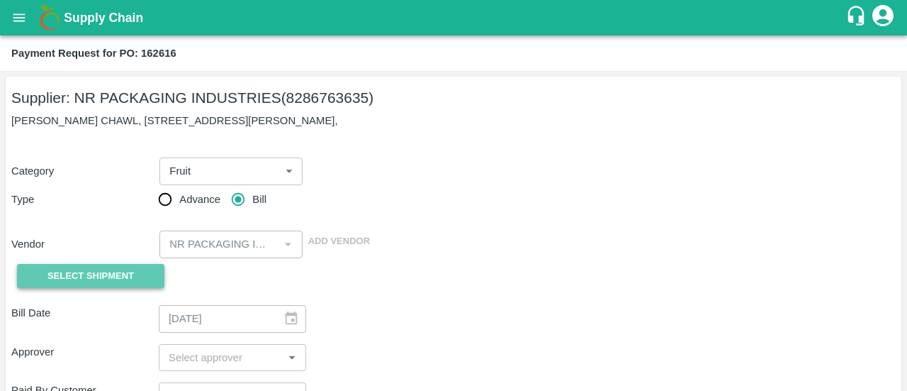
click at [101, 282] on span "Select Shipment" at bounding box center [90, 276] width 86 height 16
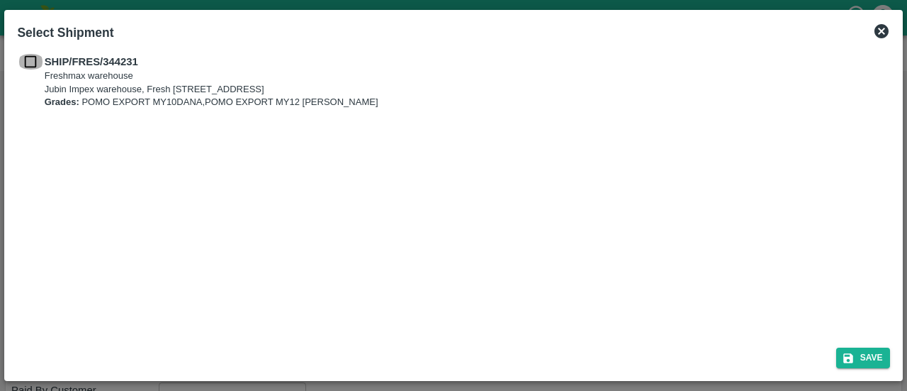
click at [28, 67] on input "checkbox" at bounding box center [30, 62] width 27 height 16
checkbox input "true"
click at [851, 359] on icon "submit" at bounding box center [849, 358] width 10 height 10
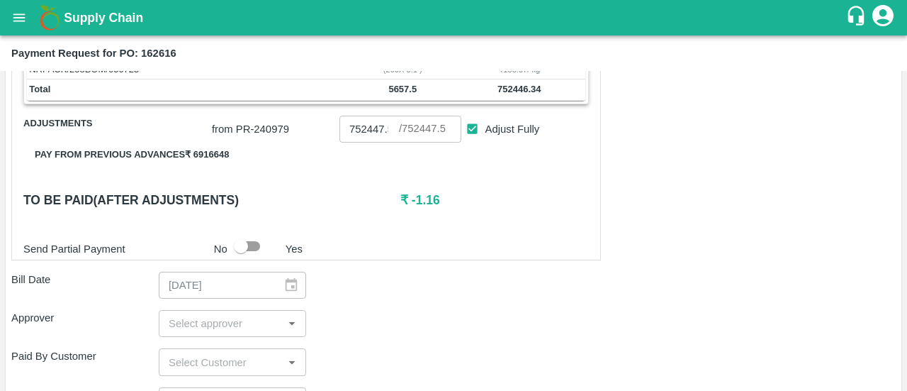
scroll to position [289, 0]
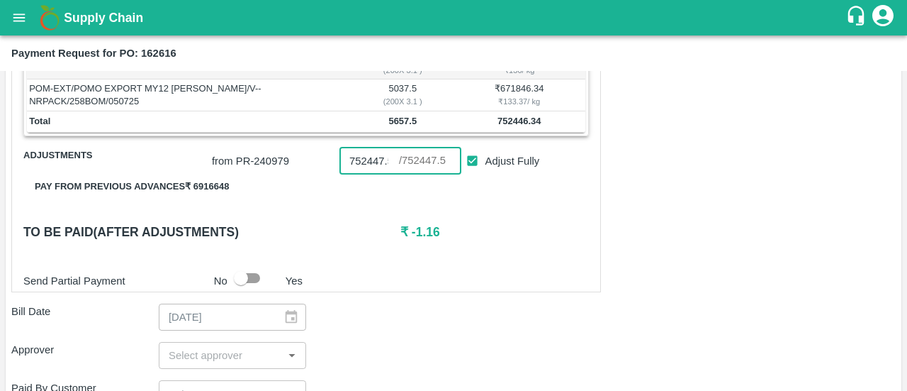
click at [380, 162] on input "752447.5" at bounding box center [370, 160] width 60 height 27
type input "752446.34"
click at [413, 232] on h6 "₹ 0" at bounding box center [494, 232] width 189 height 20
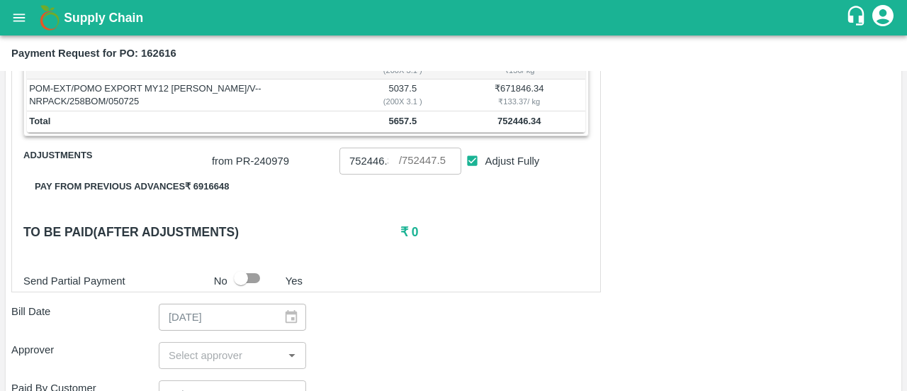
click at [391, 289] on div "Send Partial Payment No Yes" at bounding box center [303, 277] width 571 height 27
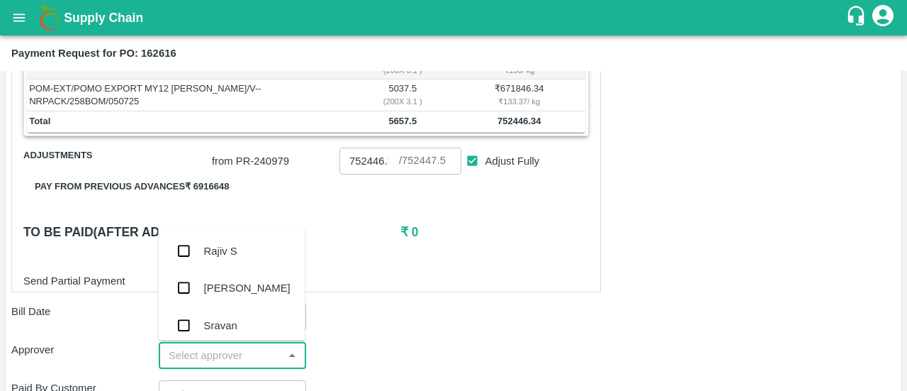
click at [204, 348] on input "input" at bounding box center [221, 355] width 116 height 18
type input "AYU"
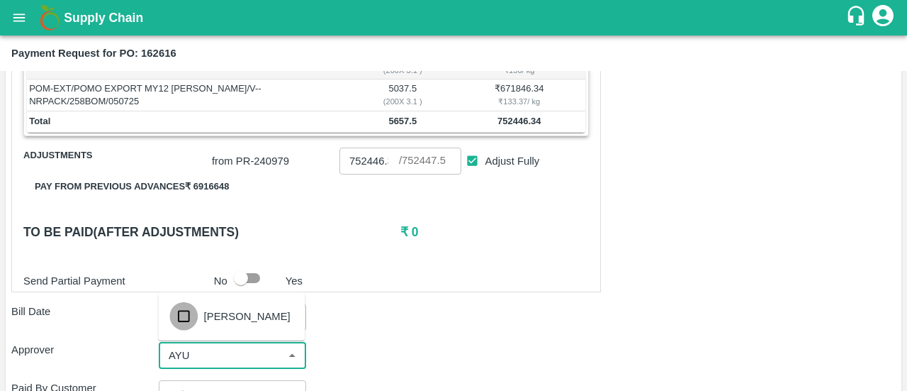
click at [191, 320] on input "checkbox" at bounding box center [183, 315] width 28 height 28
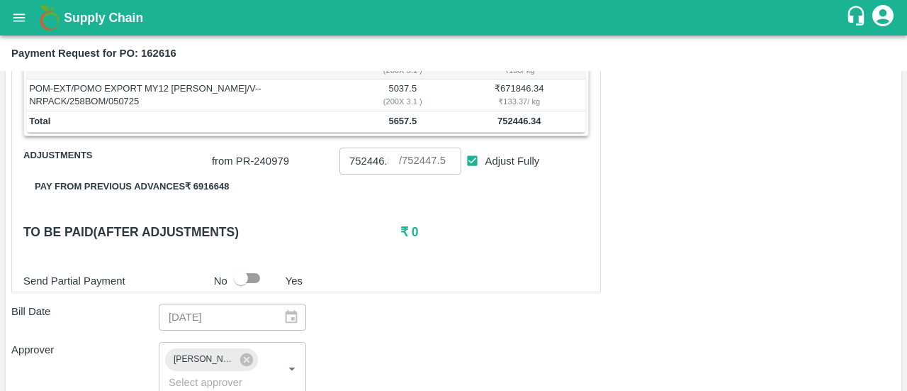
click at [421, 310] on div "Bill Date 05/07/2025 ​" at bounding box center [453, 316] width 885 height 27
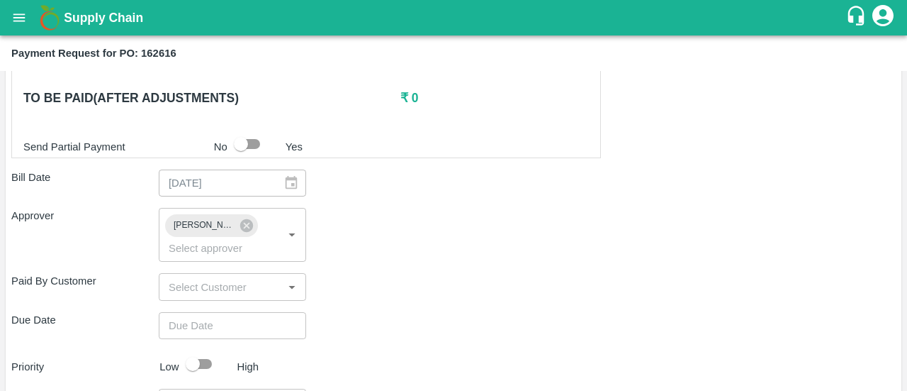
scroll to position [437, 0]
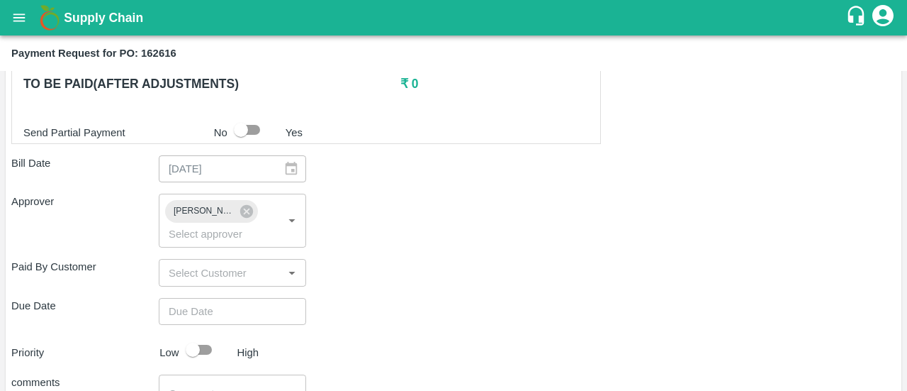
type input "DD/MM/YYYY hh:mm aa"
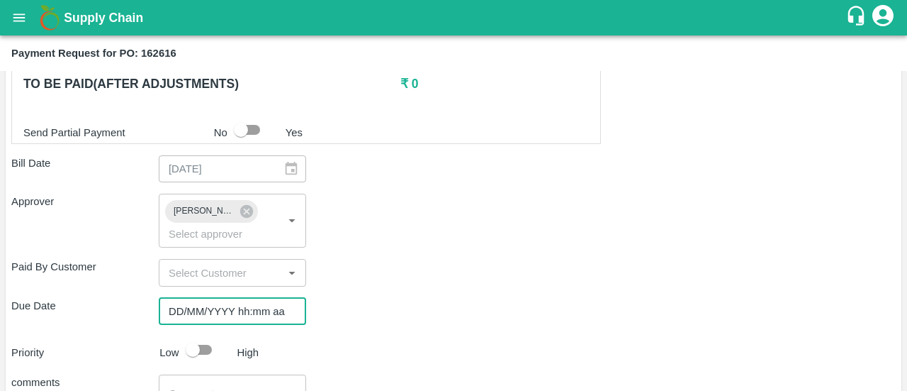
click at [203, 311] on input "DD/MM/YYYY hh:mm aa" at bounding box center [228, 311] width 138 height 27
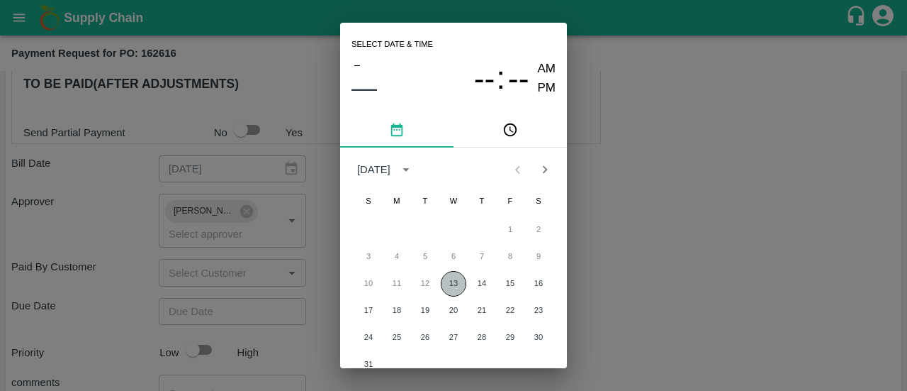
click at [458, 288] on button "13" at bounding box center [454, 284] width 26 height 26
type input "[DATE] 12:00 AM"
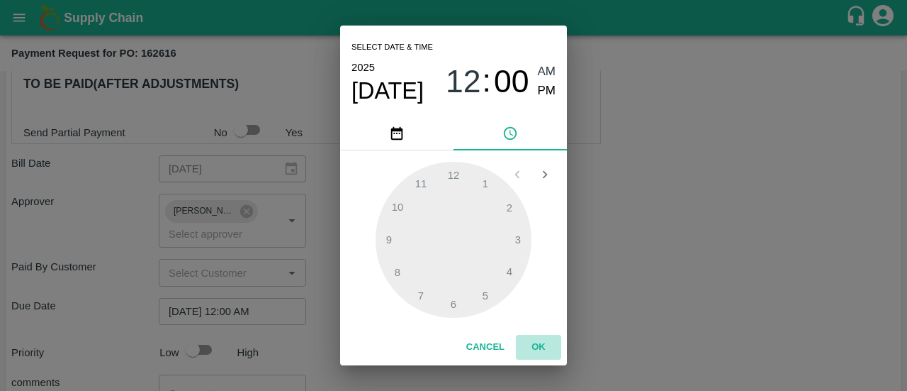
click at [532, 352] on button "OK" at bounding box center [538, 347] width 45 height 25
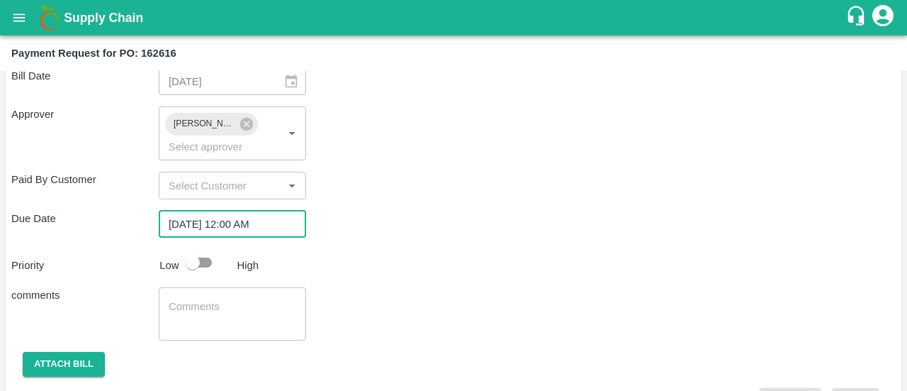
scroll to position [525, 0]
click at [213, 260] on input "checkbox" at bounding box center [192, 261] width 81 height 27
checkbox input "true"
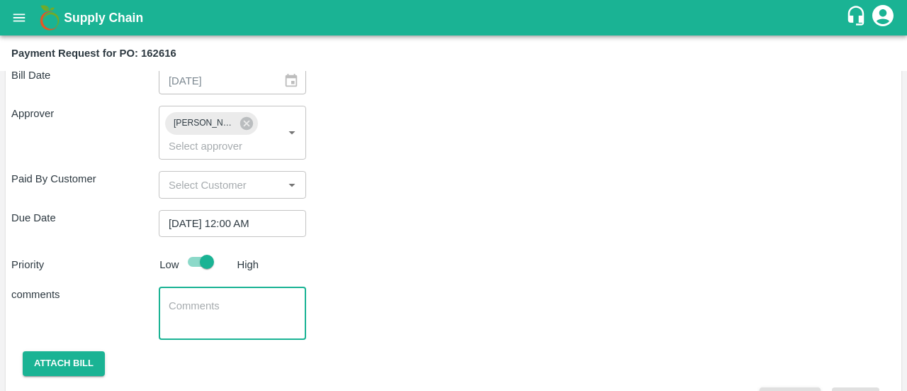
click at [189, 304] on textarea at bounding box center [233, 313] width 128 height 30
type textarea "p"
paste textarea "162733"
paste textarea "OTPU6519669"
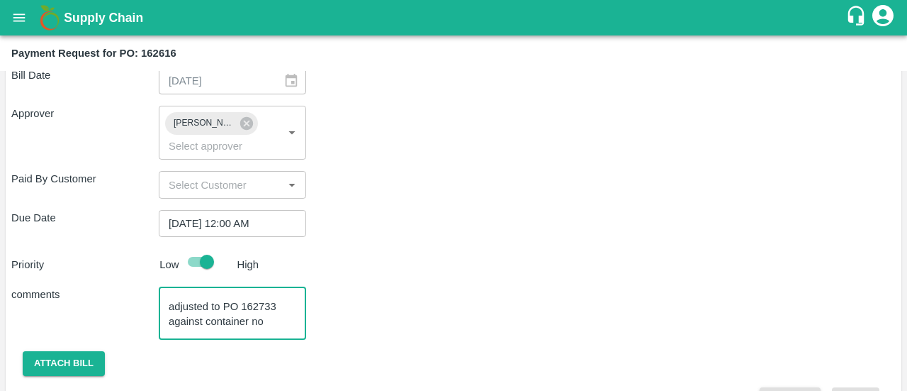
scroll to position [29, 0]
type textarea "[PERSON_NAME] value adjusted to PO 162733 against container no OTPU6519669 clos…"
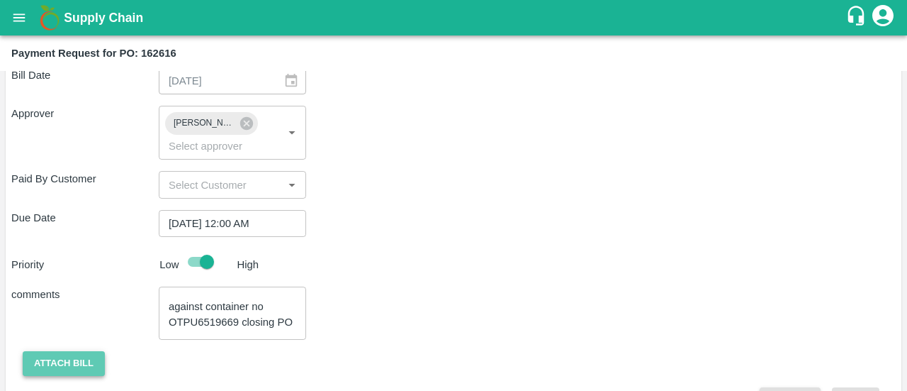
click at [75, 358] on button "Attach bill" at bounding box center [64, 363] width 82 height 25
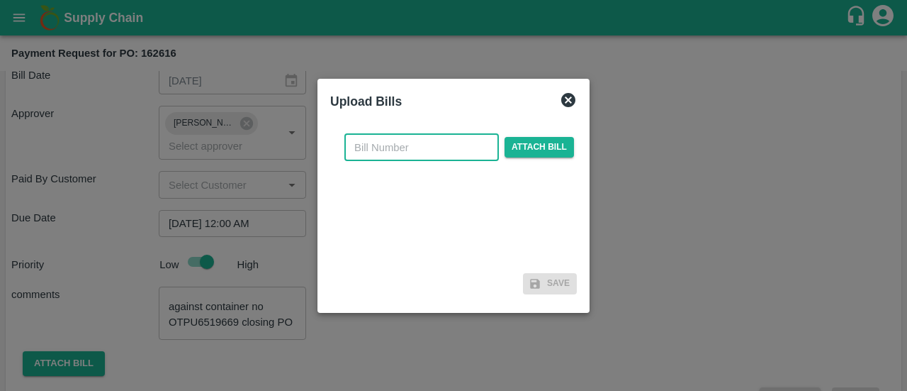
click at [384, 149] on input "text" at bounding box center [421, 147] width 155 height 27
paste input "OTPU6519669"
type input "OTPU6519669"
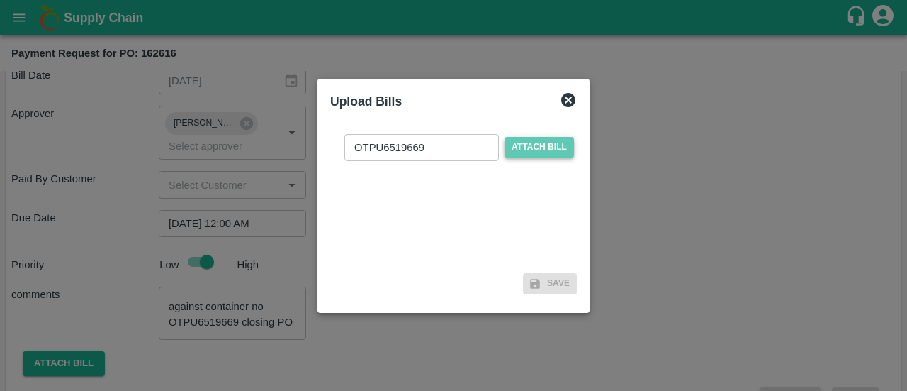
click at [551, 142] on span "Attach bill" at bounding box center [539, 147] width 69 height 21
click at [0, 0] on input "Attach bill" at bounding box center [0, 0] width 0 height 0
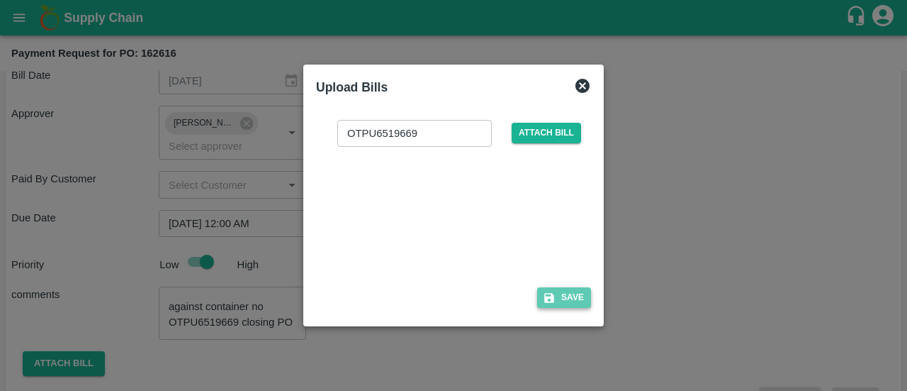
click at [560, 303] on button "Save" at bounding box center [564, 297] width 54 height 21
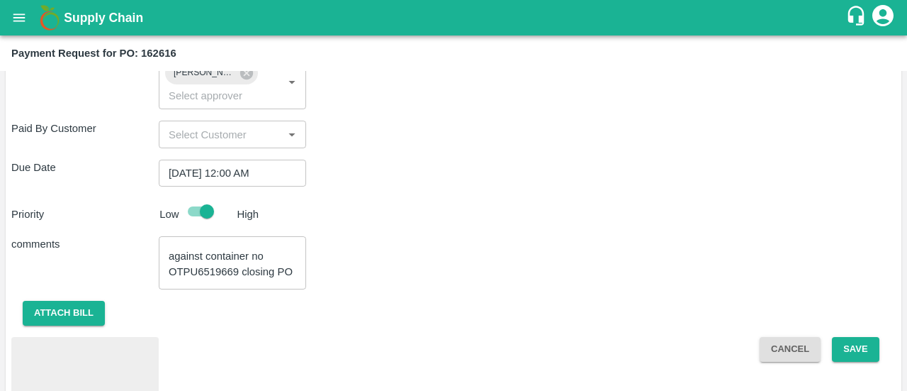
scroll to position [637, 0]
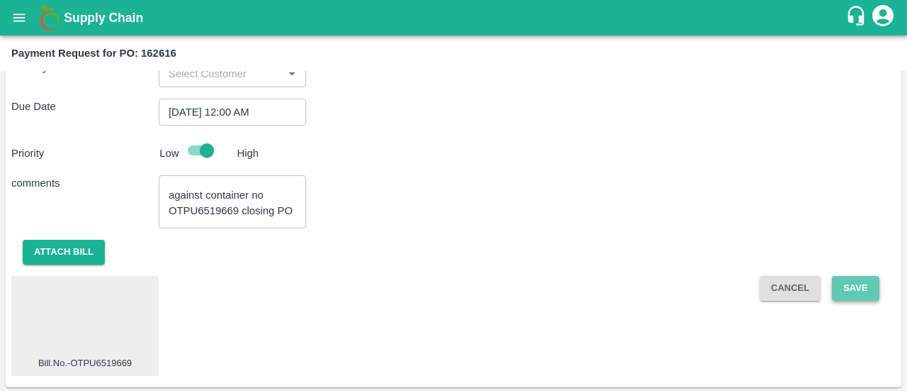
click at [847, 286] on button "Save" at bounding box center [855, 288] width 47 height 25
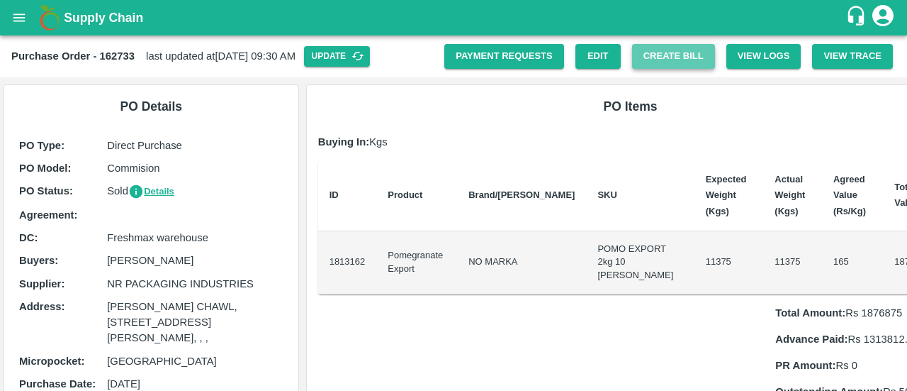
click at [693, 49] on button "Create Bill" at bounding box center [673, 56] width 83 height 25
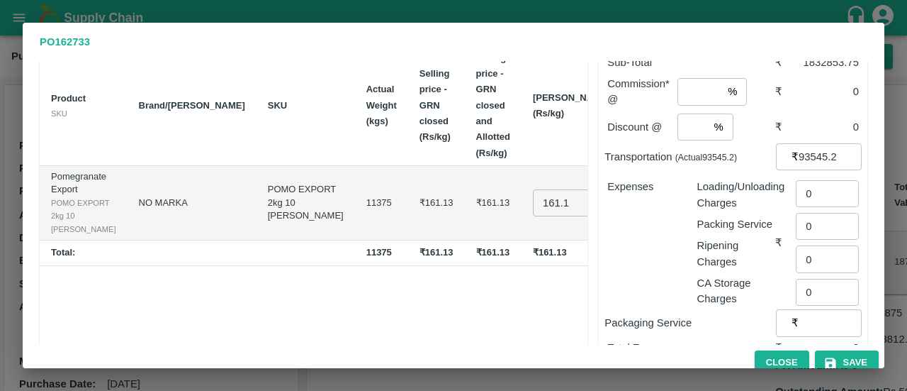
scroll to position [74, 0]
click at [533, 217] on input "161.13" at bounding box center [561, 203] width 57 height 27
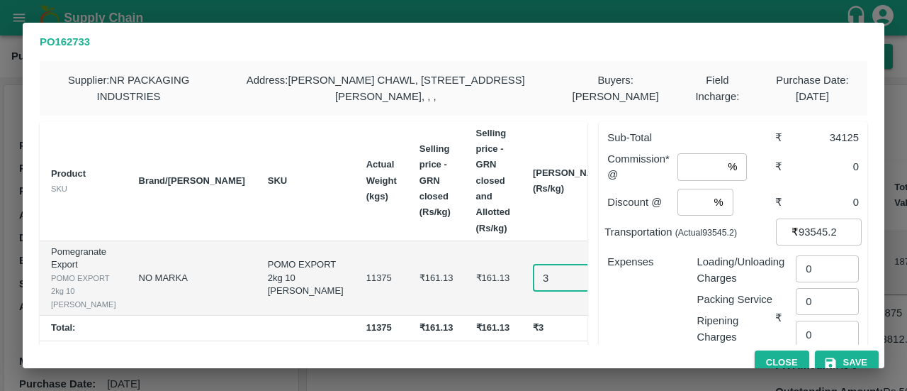
scroll to position [12, 0]
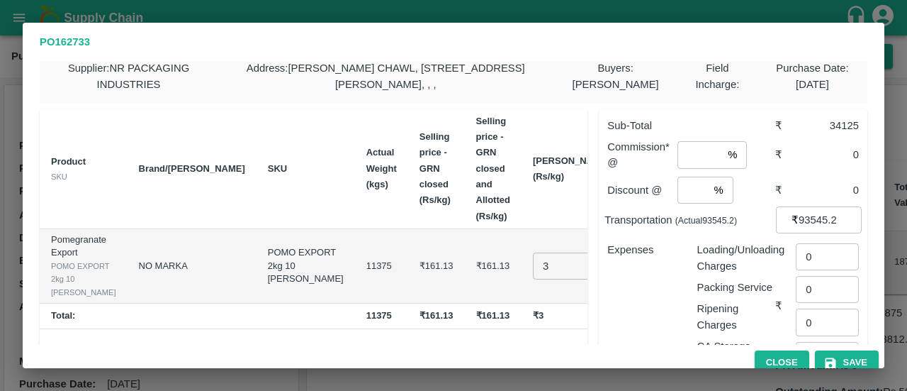
click at [465, 319] on td "₹161.13" at bounding box center [493, 315] width 57 height 25
type input "345.7248"
click at [505, 357] on div "Close Save" at bounding box center [454, 362] width 862 height 36
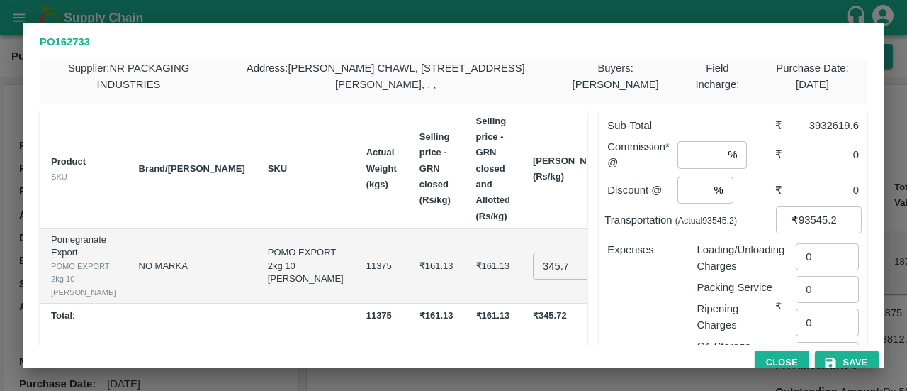
click at [622, 319] on div "Expenses" at bounding box center [640, 299] width 89 height 139
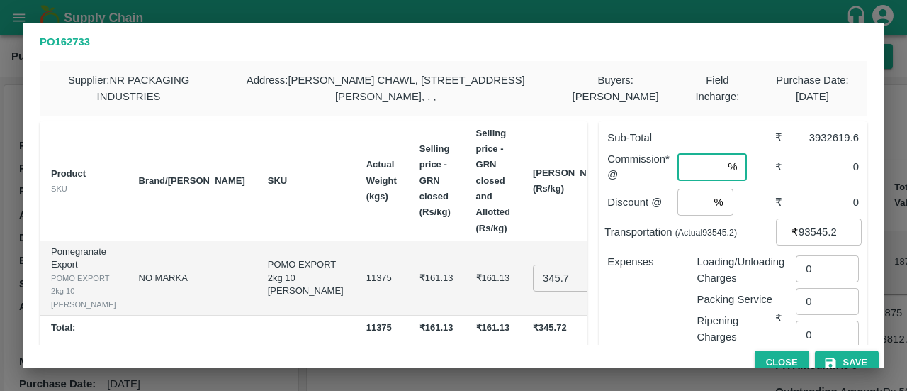
click at [698, 174] on input "number" at bounding box center [700, 166] width 45 height 27
type input "3"
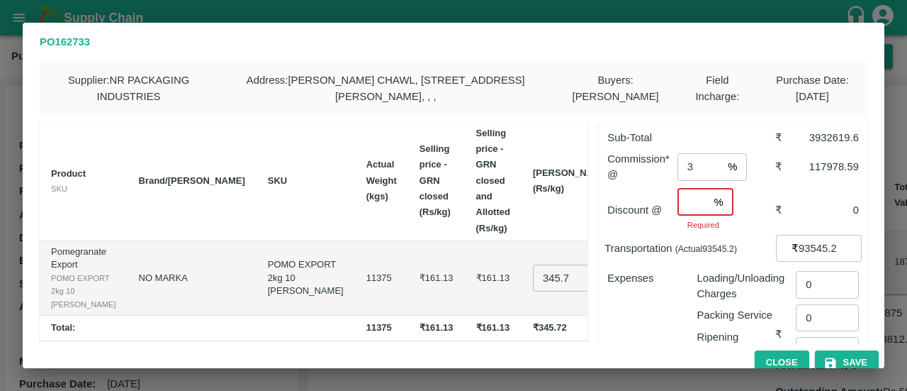
click at [689, 175] on input "3" at bounding box center [700, 166] width 45 height 27
type input "5"
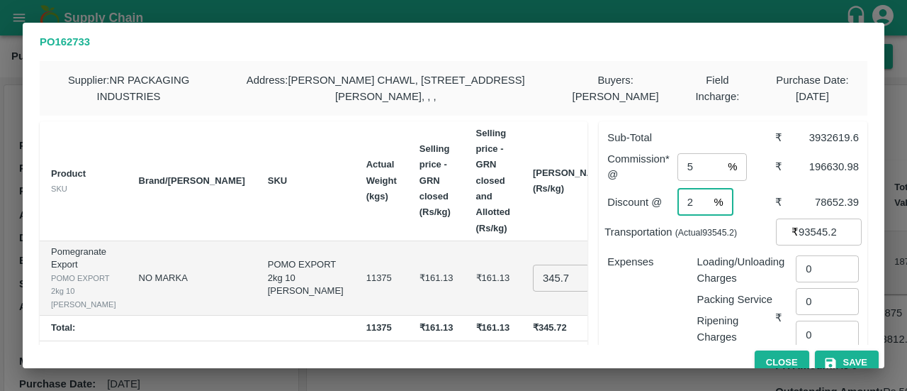
type input "2"
click at [641, 266] on div "Expenses" at bounding box center [640, 311] width 89 height 139
click at [799, 245] on input "93545.2" at bounding box center [830, 231] width 63 height 27
paste input "528763"
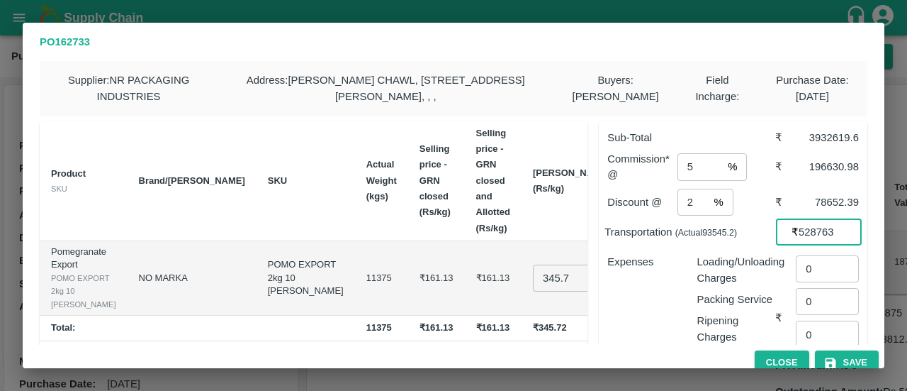
type input "528763"
type input "198711"
click at [686, 310] on div "Loading/Unloading Charges Packing Service Ripening Charges CA Storage Charges" at bounding box center [730, 311] width 89 height 139
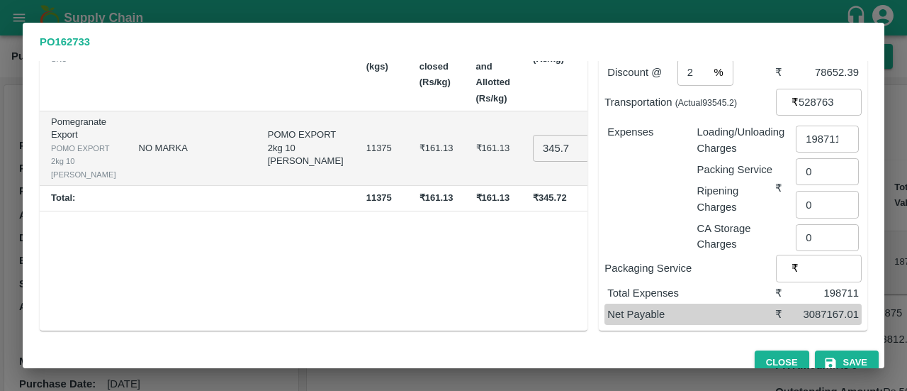
scroll to position [145, 0]
click at [813, 177] on input "0" at bounding box center [827, 171] width 63 height 27
type input "0.01"
click at [690, 258] on div "Packaging Service ₹ ​" at bounding box center [733, 267] width 257 height 27
click at [832, 364] on icon "button" at bounding box center [830, 362] width 11 height 11
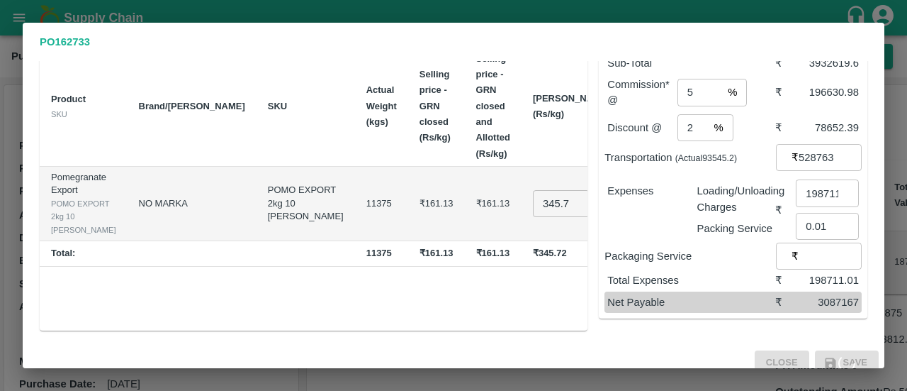
scroll to position [0, 0]
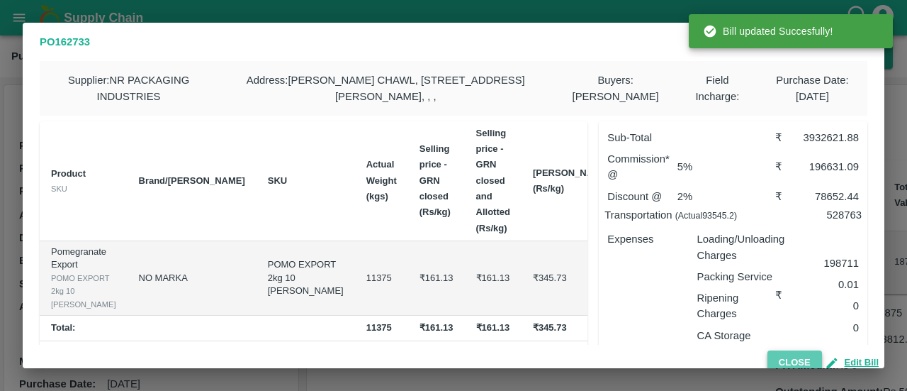
click at [805, 364] on button "Close" at bounding box center [795, 362] width 55 height 25
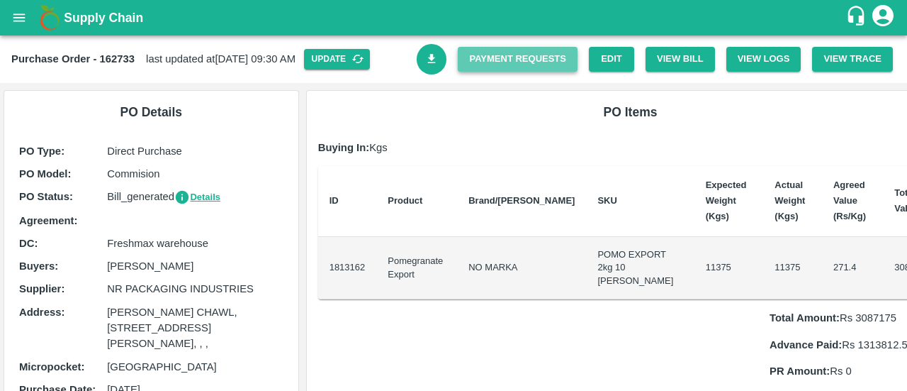
click at [540, 60] on link "Payment Requests" at bounding box center [518, 59] width 120 height 25
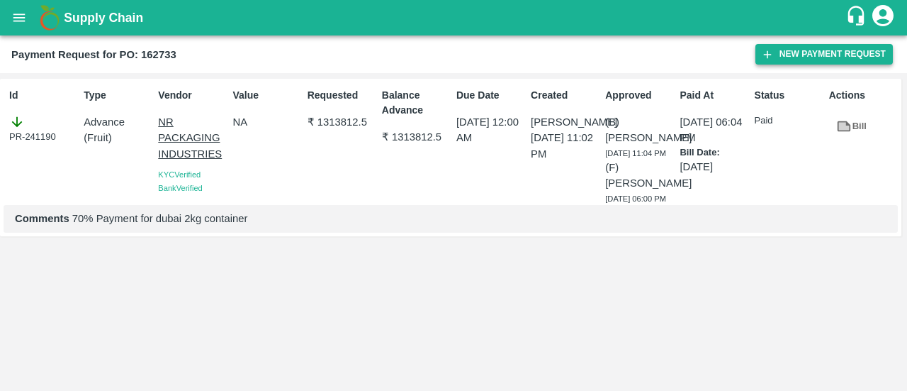
click at [795, 49] on button "New Payment Request" at bounding box center [825, 54] width 138 height 21
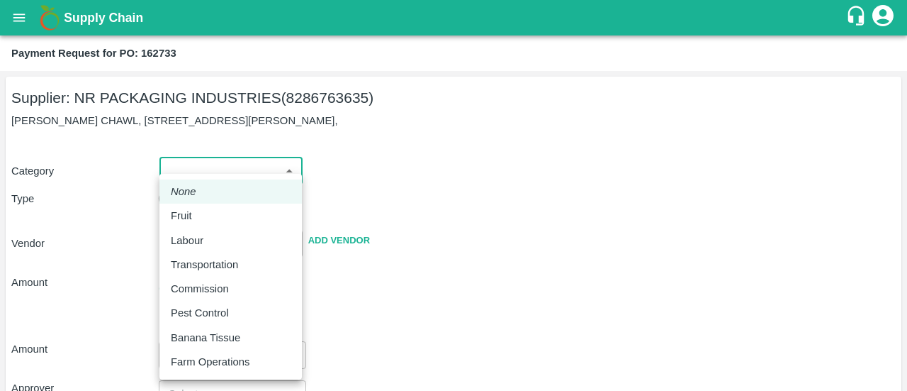
click at [223, 167] on body "Supply Chain Payment Request for PO: 162733 Supplier: NR PACKAGING INDUSTRIES (…" at bounding box center [453, 195] width 907 height 391
click at [199, 212] on div "Fruit" at bounding box center [231, 216] width 120 height 16
type input "1"
type input "NR PACKAGING INDUSTRIES - 8286763635(Supplier)"
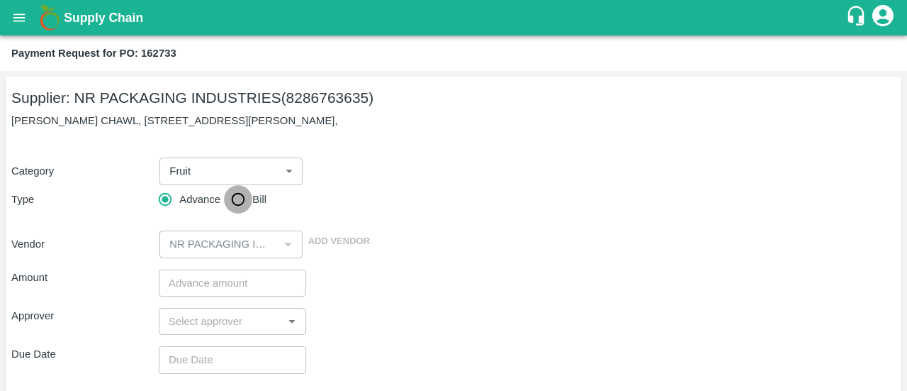
click at [239, 195] on input "Bill" at bounding box center [238, 199] width 28 height 28
radio input "true"
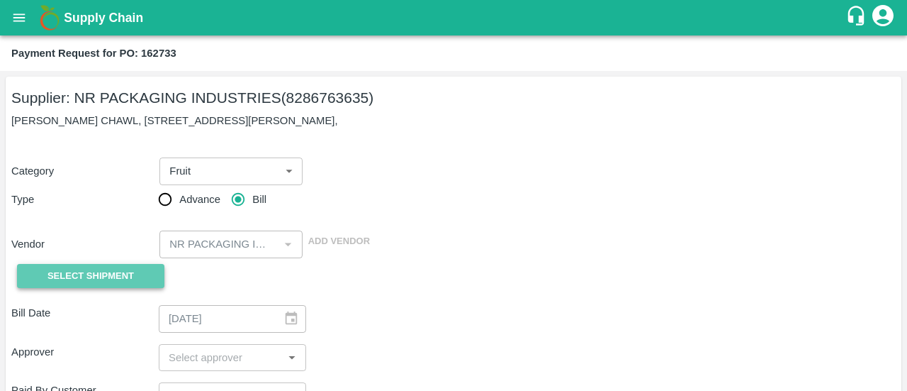
click at [98, 271] on span "Select Shipment" at bounding box center [90, 276] width 86 height 16
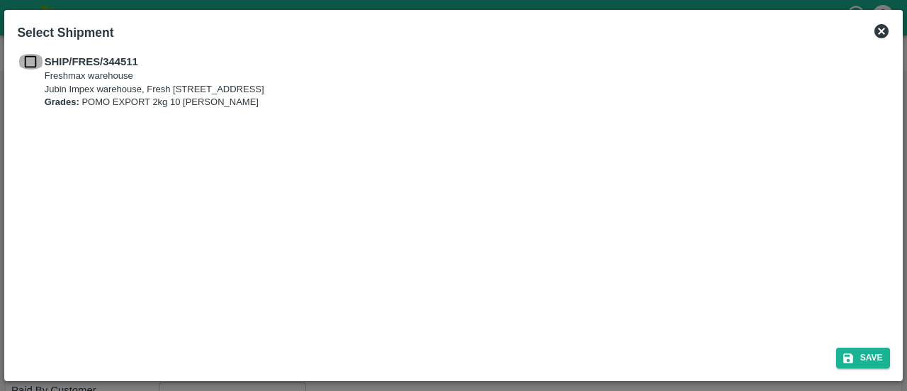
click at [28, 56] on input "checkbox" at bounding box center [30, 62] width 27 height 16
checkbox input "true"
click at [865, 362] on button "Save" at bounding box center [863, 357] width 54 height 21
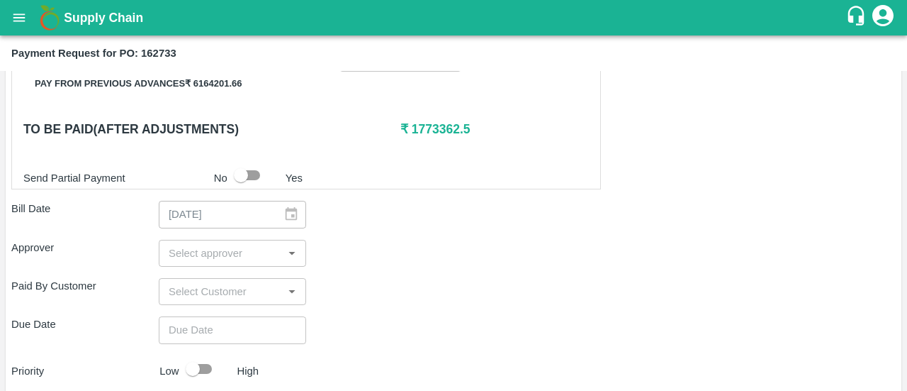
scroll to position [361, 0]
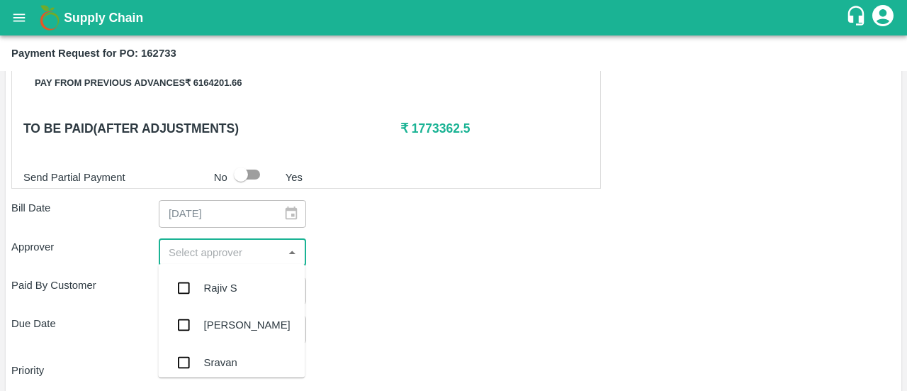
click at [203, 253] on input "input" at bounding box center [221, 252] width 116 height 18
type input "ayu"
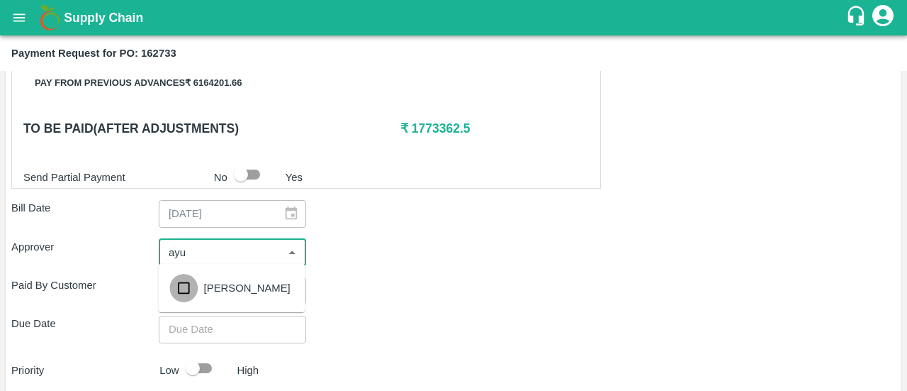
click at [197, 281] on input "checkbox" at bounding box center [183, 288] width 28 height 28
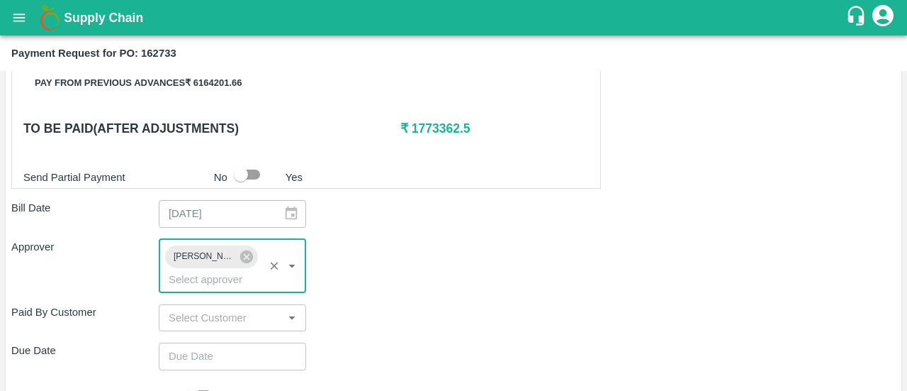
type input "DD/MM/YYYY hh:mm aa"
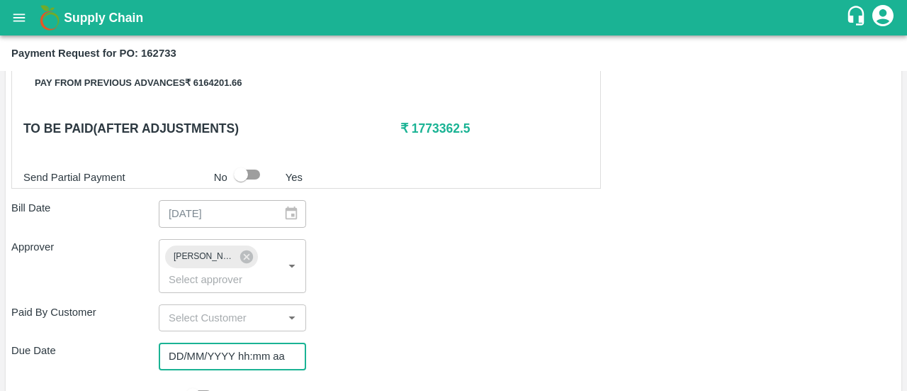
click at [191, 355] on input "DD/MM/YYYY hh:mm aa" at bounding box center [228, 355] width 138 height 27
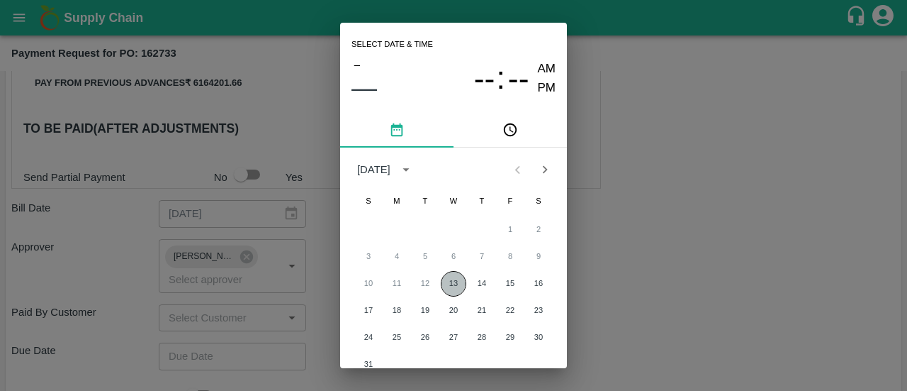
click at [449, 273] on button "13" at bounding box center [454, 284] width 26 height 26
type input "[DATE] 12:00 AM"
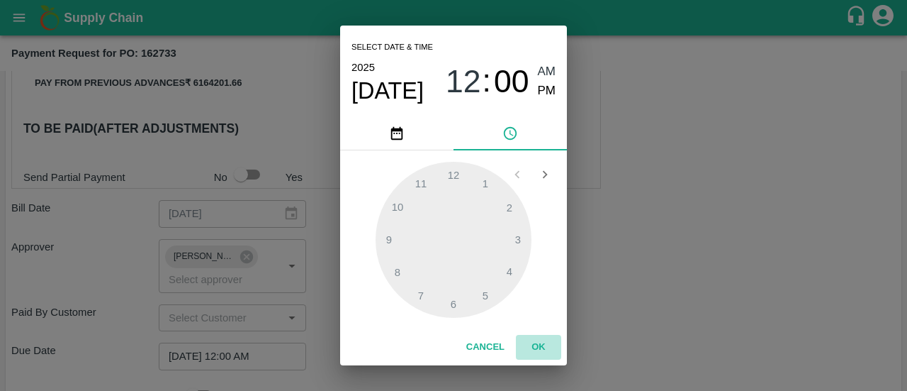
click at [543, 346] on button "OK" at bounding box center [538, 347] width 45 height 25
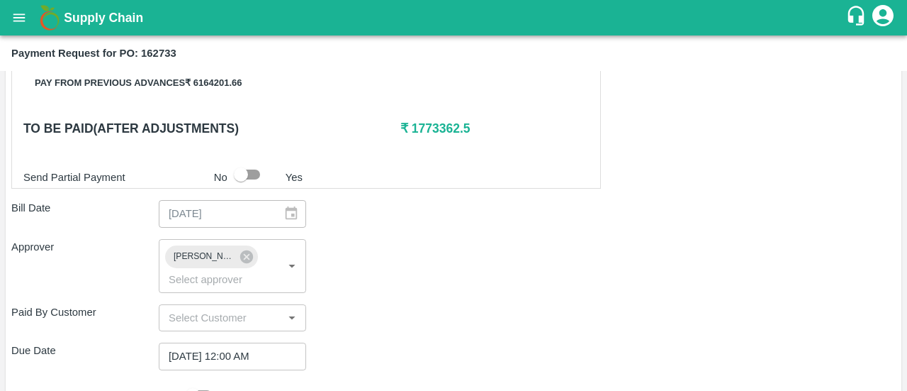
click at [469, 332] on div "Shipment - SHIP/FRES/344511 Lots (Labels) Weight (Kgs) Total Price (₹) POM-EXT/…" at bounding box center [453, 239] width 885 height 612
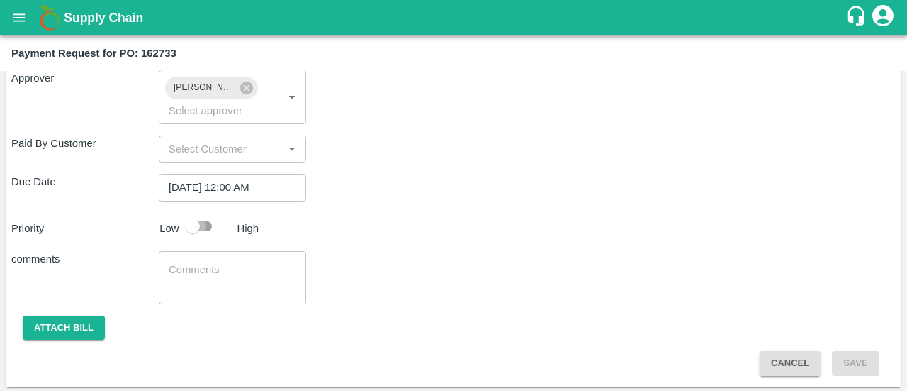
click at [214, 223] on input "checkbox" at bounding box center [192, 226] width 81 height 27
checkbox input "true"
click at [203, 254] on div "x ​" at bounding box center [232, 277] width 147 height 53
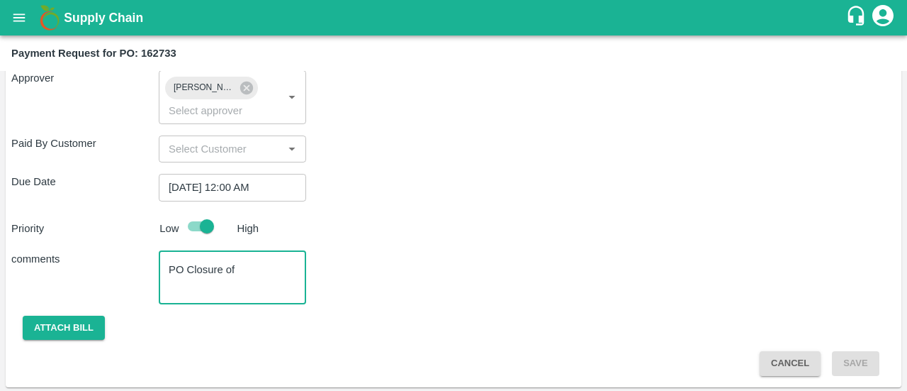
paste textarea "OTPU6519669"
paste textarea "162616"
click at [254, 268] on textarea "PO Closure of OTPU6519669 NOTE: amount of po 162616 closed in tis po as [PERSON…" at bounding box center [233, 277] width 128 height 30
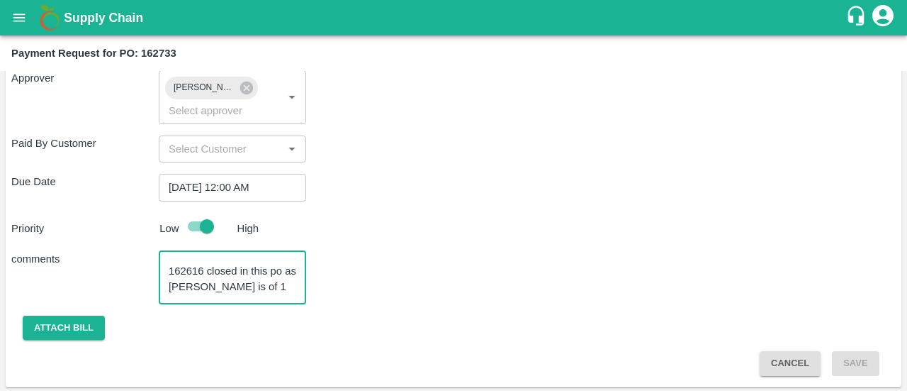
click at [279, 282] on textarea "PO Closure of OTPU6519669 NOTE: amount of po 162616 closed in this po as [PERSO…" at bounding box center [233, 277] width 128 height 30
type textarea "PO Closure of OTPU6519669 NOTE: amount of po 162616 closed in this po as [PERSO…"
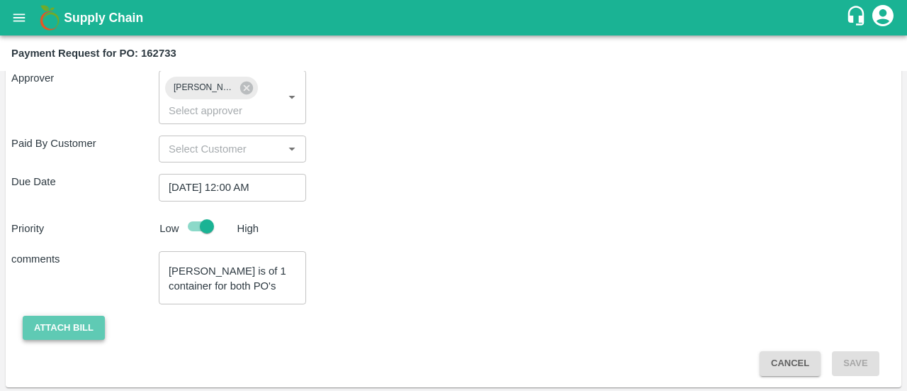
click at [55, 324] on button "Attach bill" at bounding box center [64, 327] width 82 height 25
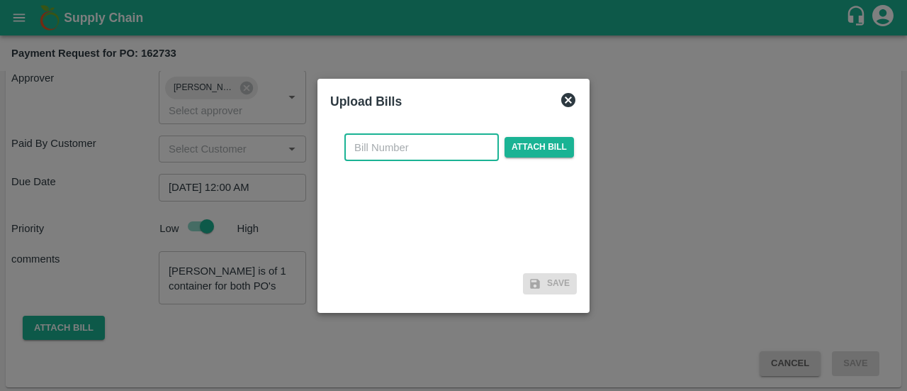
click at [381, 147] on input "text" at bounding box center [421, 147] width 155 height 27
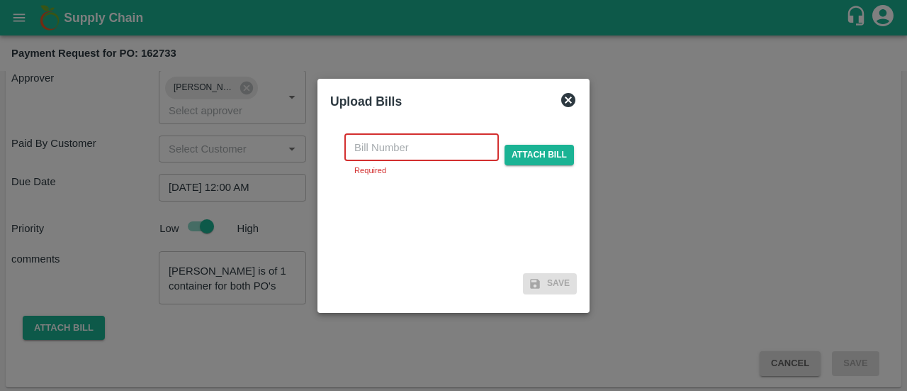
click at [396, 149] on input "text" at bounding box center [421, 147] width 155 height 27
paste input "OTPU6519669"
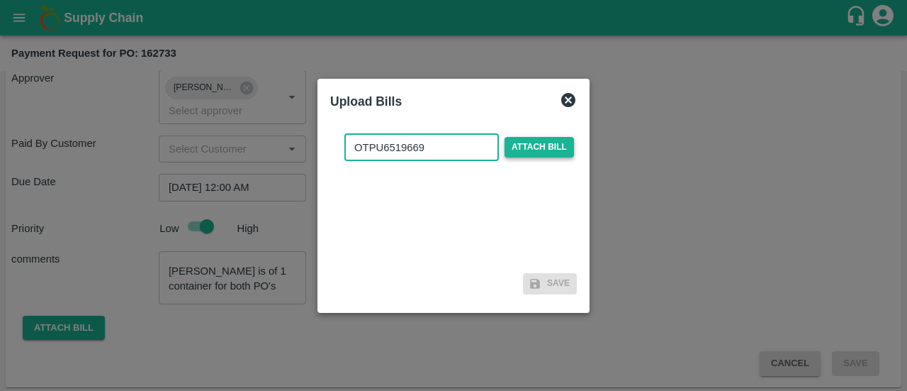
type input "OTPU6519669"
click at [526, 152] on span "Attach bill" at bounding box center [539, 147] width 69 height 21
click at [0, 0] on input "Attach bill" at bounding box center [0, 0] width 0 height 0
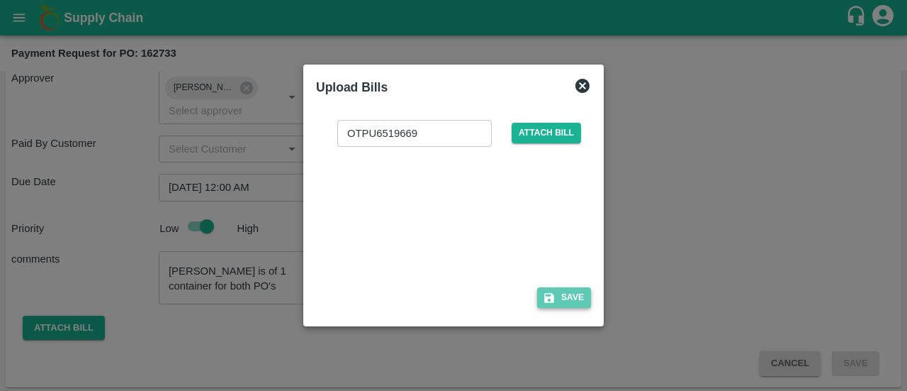
click at [571, 298] on button "Save" at bounding box center [564, 297] width 54 height 21
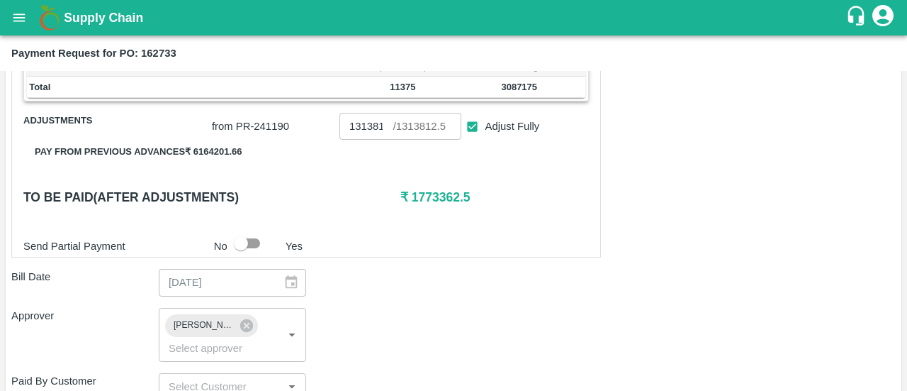
scroll to position [605, 0]
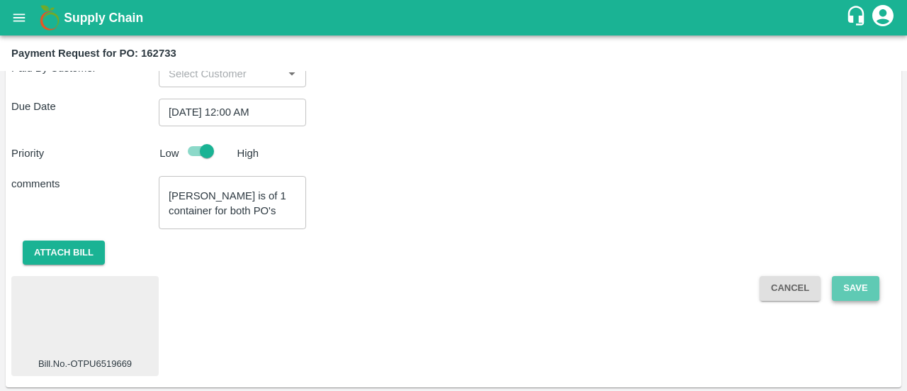
click at [849, 290] on button "Save" at bounding box center [855, 288] width 47 height 25
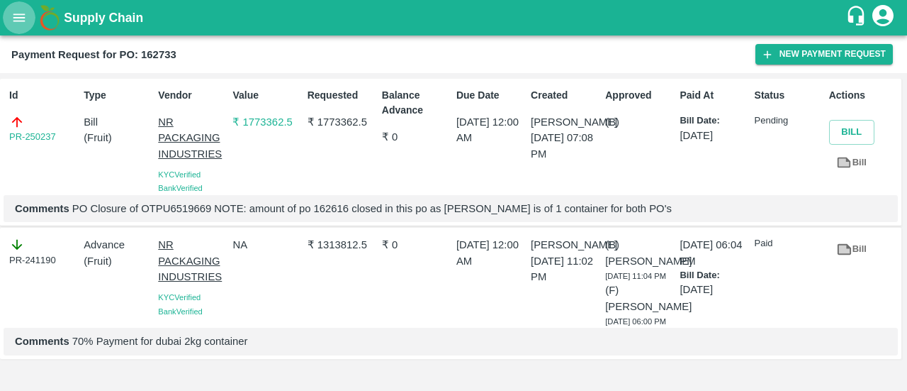
click at [21, 13] on icon "open drawer" at bounding box center [19, 18] width 16 height 16
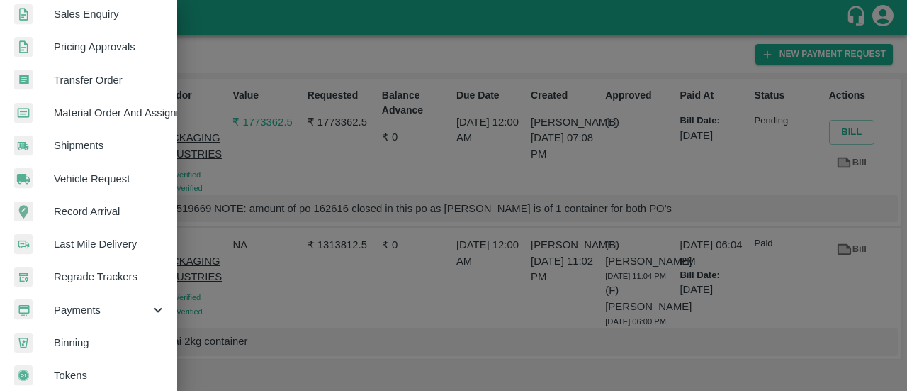
scroll to position [417, 0]
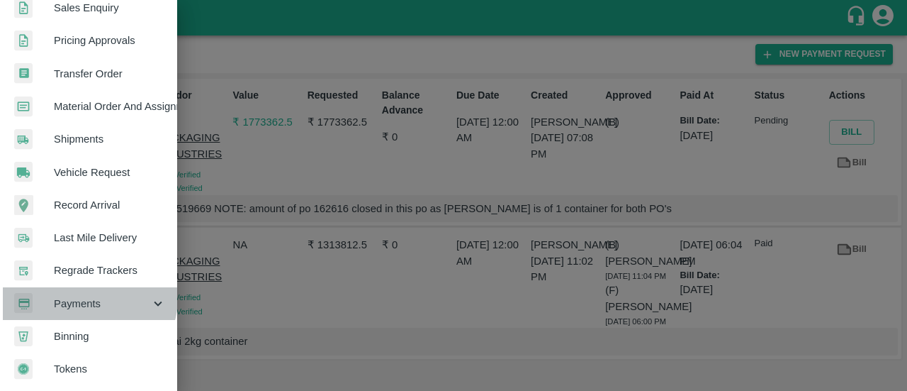
click at [88, 296] on span "Payments" at bounding box center [102, 304] width 96 height 16
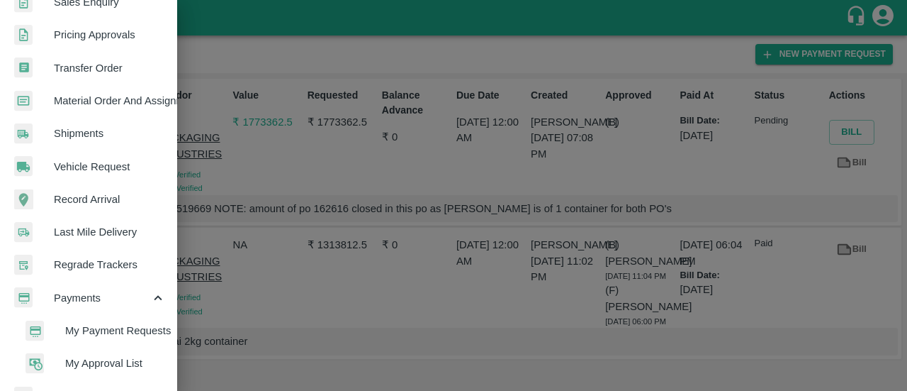
click at [98, 331] on span "My Payment Requests" at bounding box center [115, 331] width 101 height 16
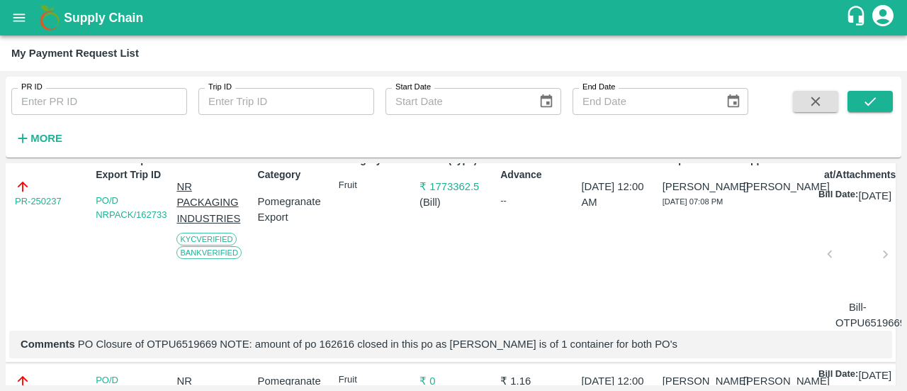
scroll to position [52, 0]
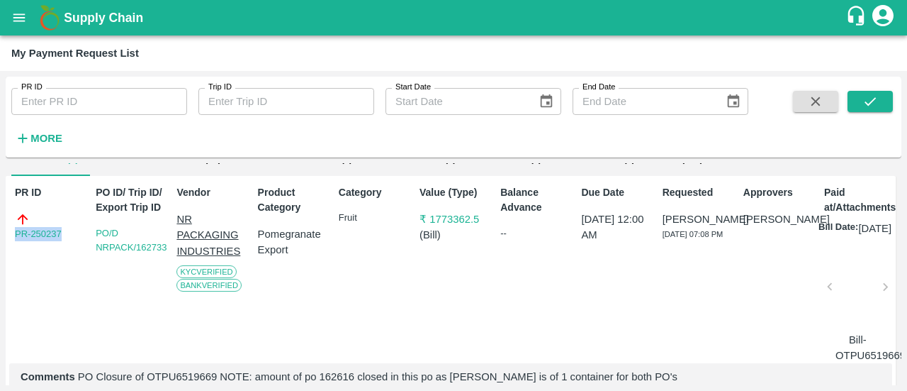
drag, startPoint x: 69, startPoint y: 232, endPoint x: 0, endPoint y: 242, distance: 70.1
click at [0, 242] on div "PR ID PR ID Trip ID Trip ID Start Date Start Date End Date End Date More DOWNLO…" at bounding box center [453, 231] width 907 height 320
copy link "PR-250237"
drag, startPoint x: 482, startPoint y: 216, endPoint x: 429, endPoint y: 223, distance: 53.6
click at [429, 223] on p "₹ 1773362.5" at bounding box center [454, 219] width 68 height 16
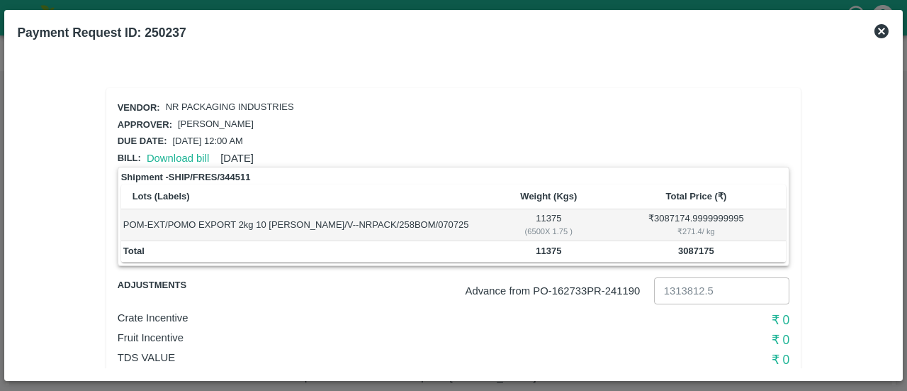
click at [879, 37] on icon at bounding box center [882, 31] width 14 height 14
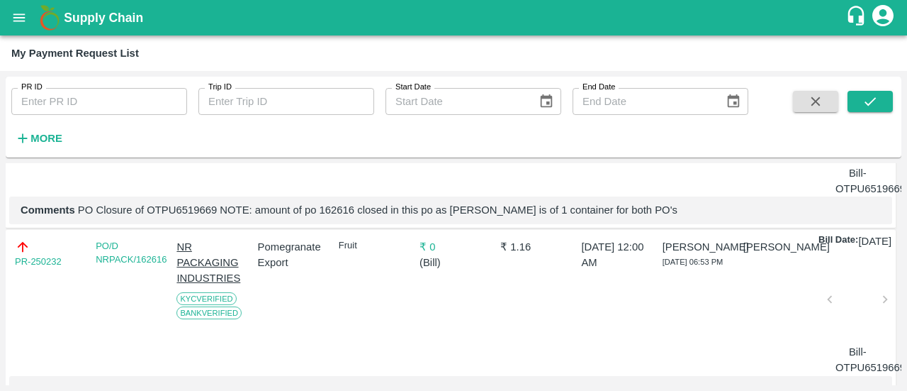
scroll to position [249, 0]
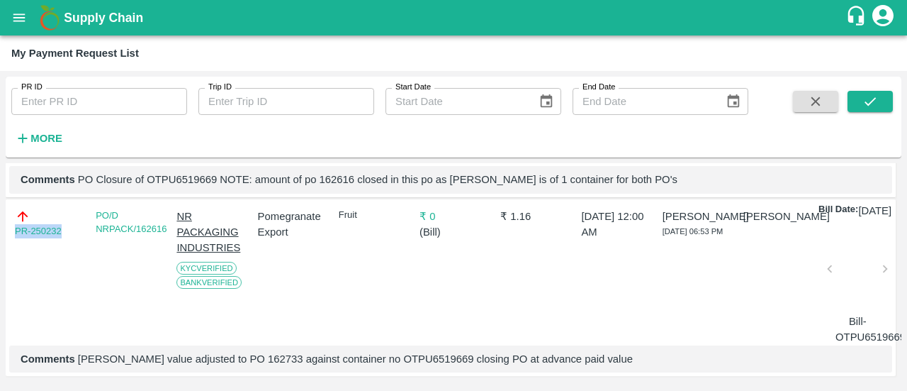
drag, startPoint x: 74, startPoint y: 245, endPoint x: 0, endPoint y: 246, distance: 74.4
click at [0, 246] on div "PR ID PR ID Trip ID Trip ID Start Date Start Date End Date End Date More DOWNLO…" at bounding box center [453, 231] width 907 height 320
copy link "PR-250232"
